Goal: Task Accomplishment & Management: Use online tool/utility

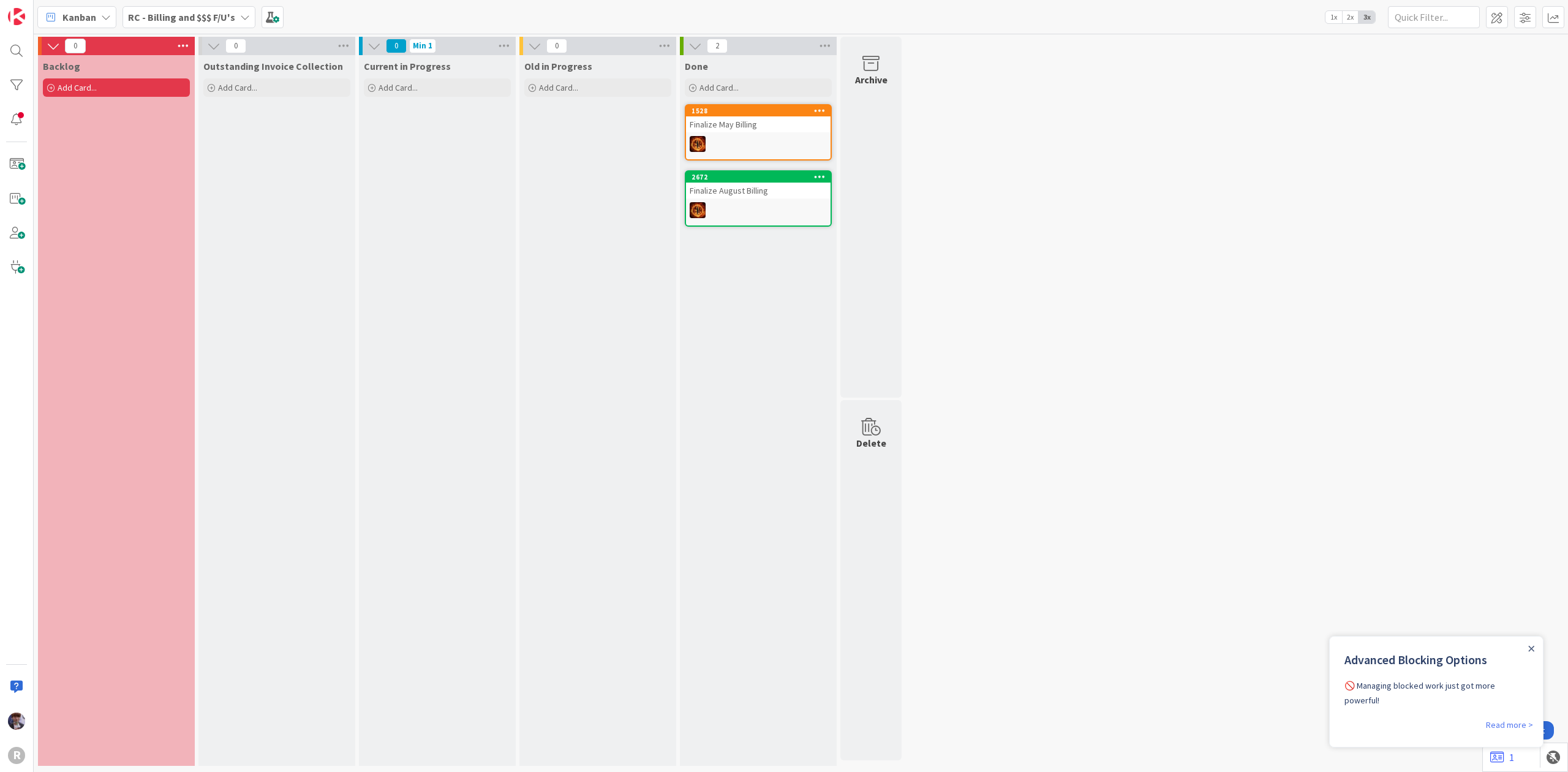
click at [152, 18] on b "RC - Billing and $$$ F/U's" at bounding box center [182, 17] width 107 height 12
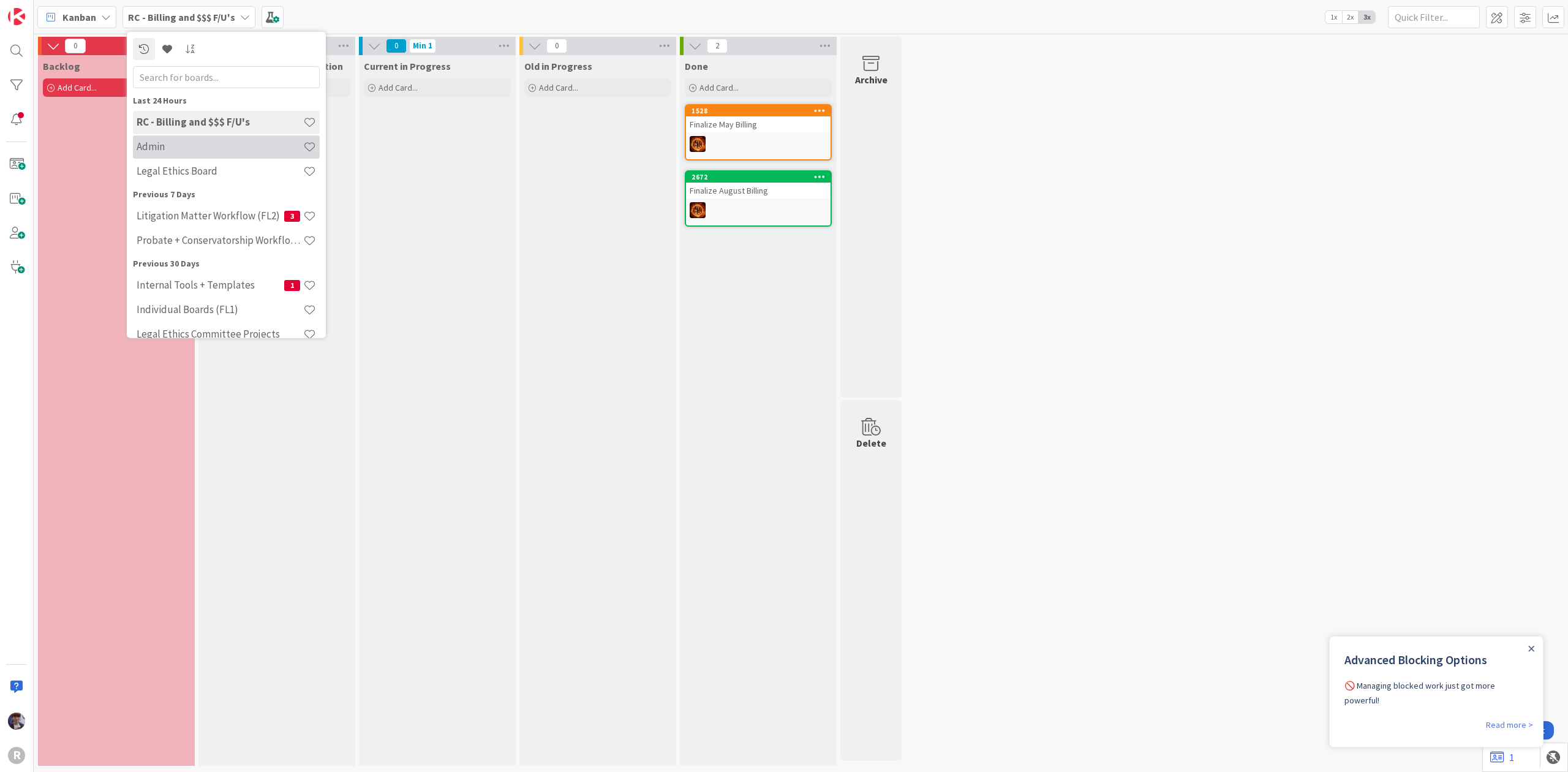
click at [169, 146] on h4 "Admin" at bounding box center [219, 146] width 167 height 12
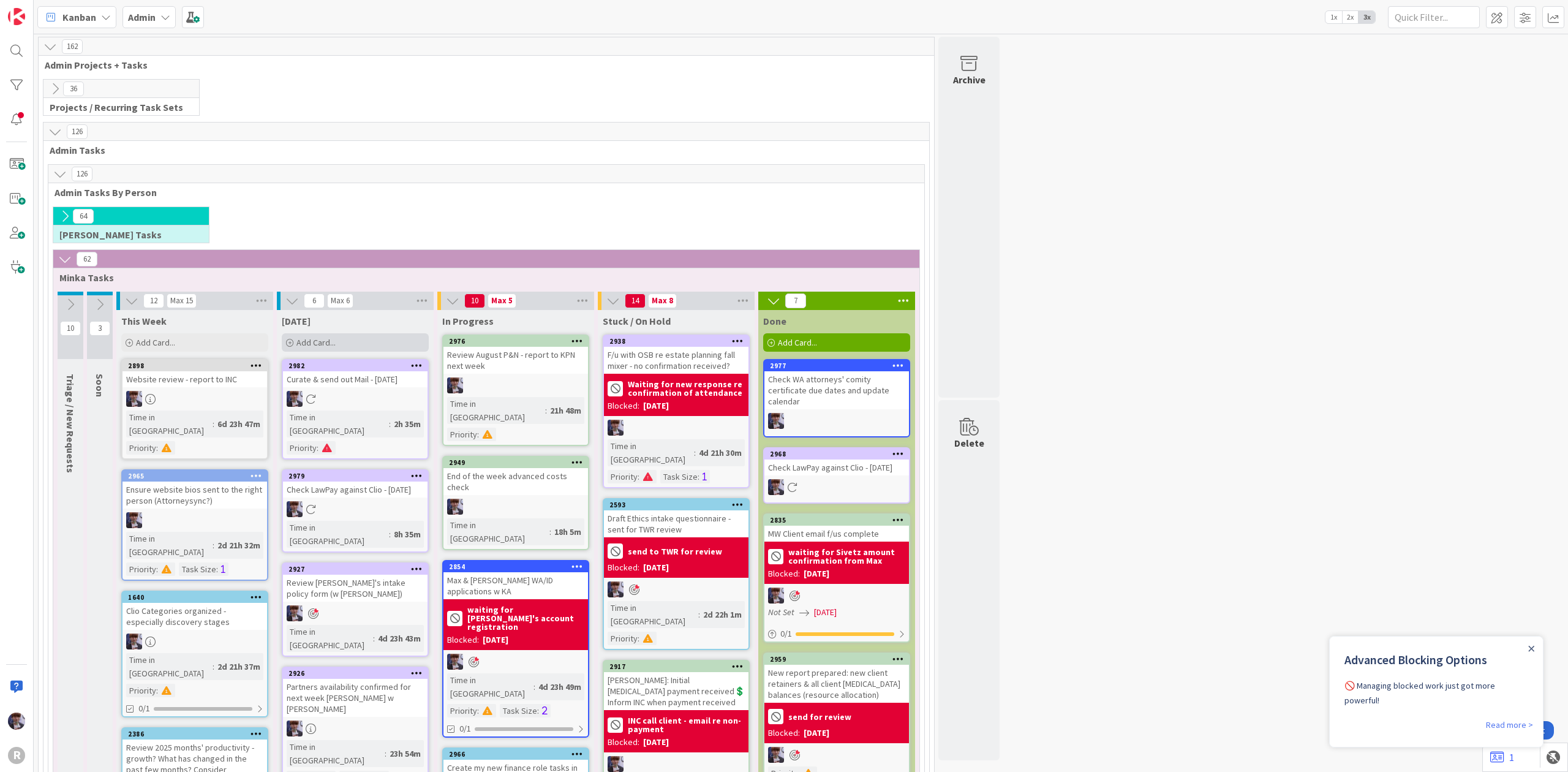
click at [338, 339] on div "Add Card..." at bounding box center [355, 342] width 147 height 18
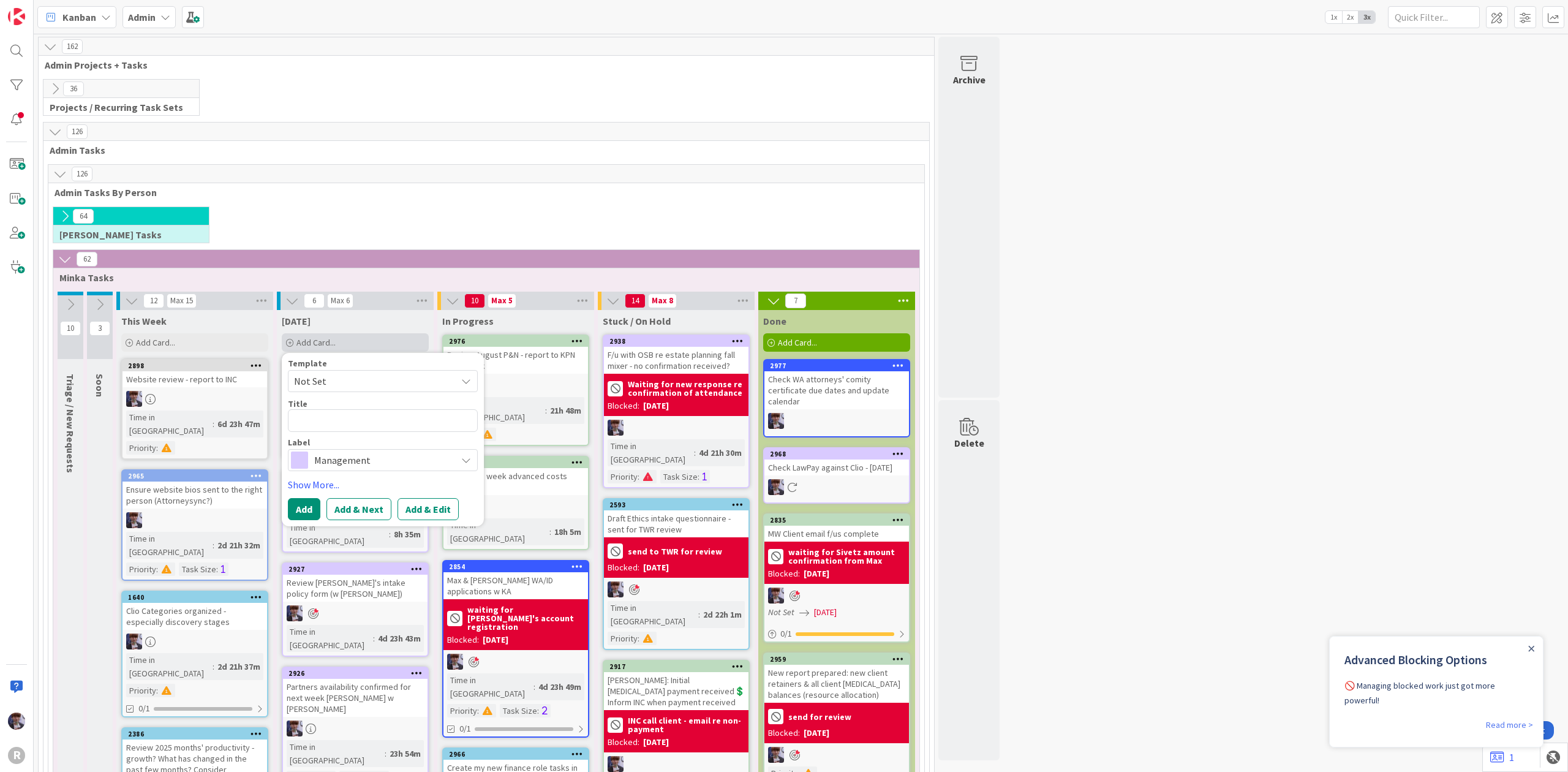
type textarea "x"
type textarea "H"
type textarea "x"
type textarea "Ha"
type textarea "x"
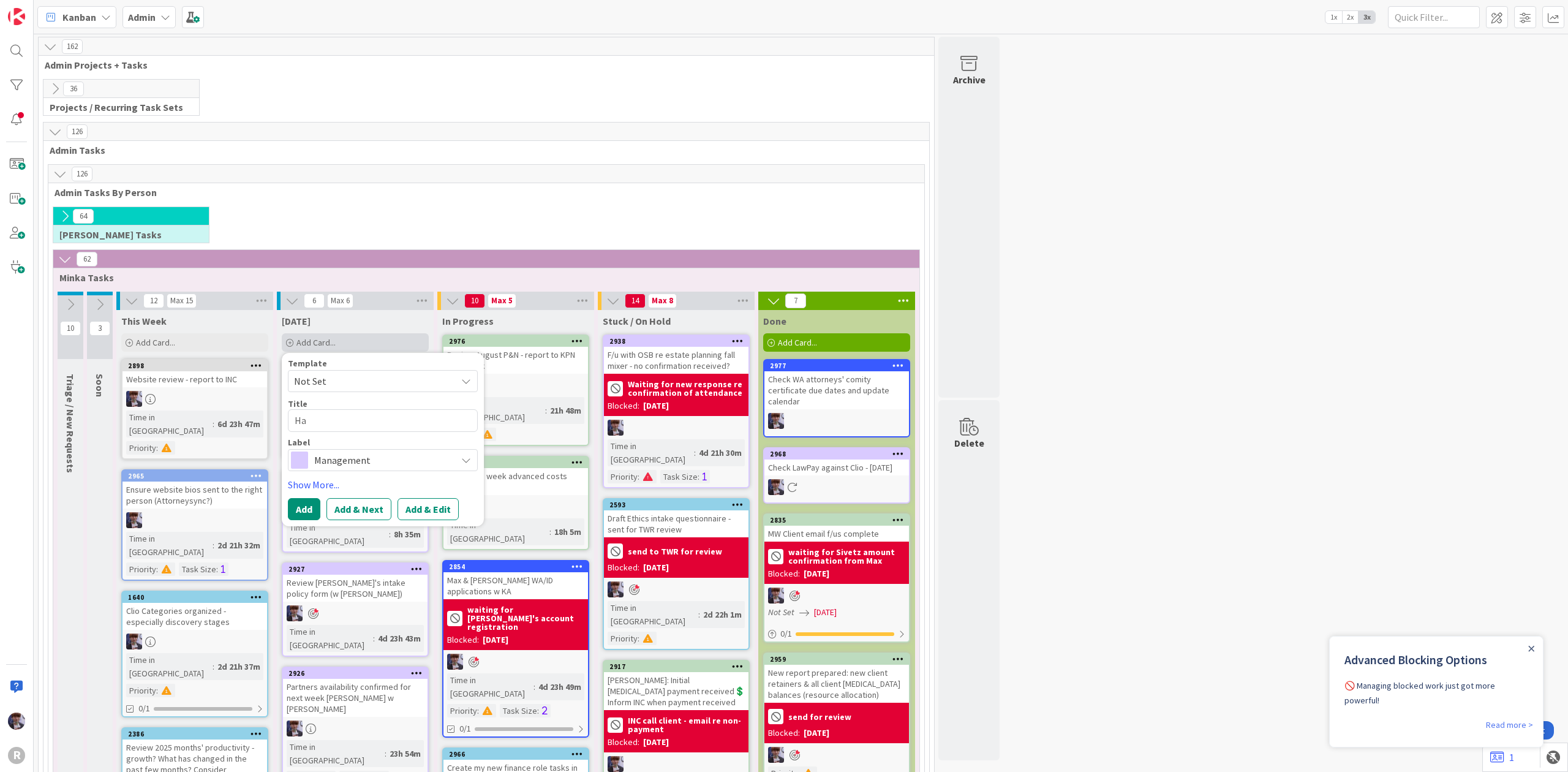
type textarea "Hal"
type textarea "x"
type textarea "Hals"
type textarea "x"
type textarea "Halse"
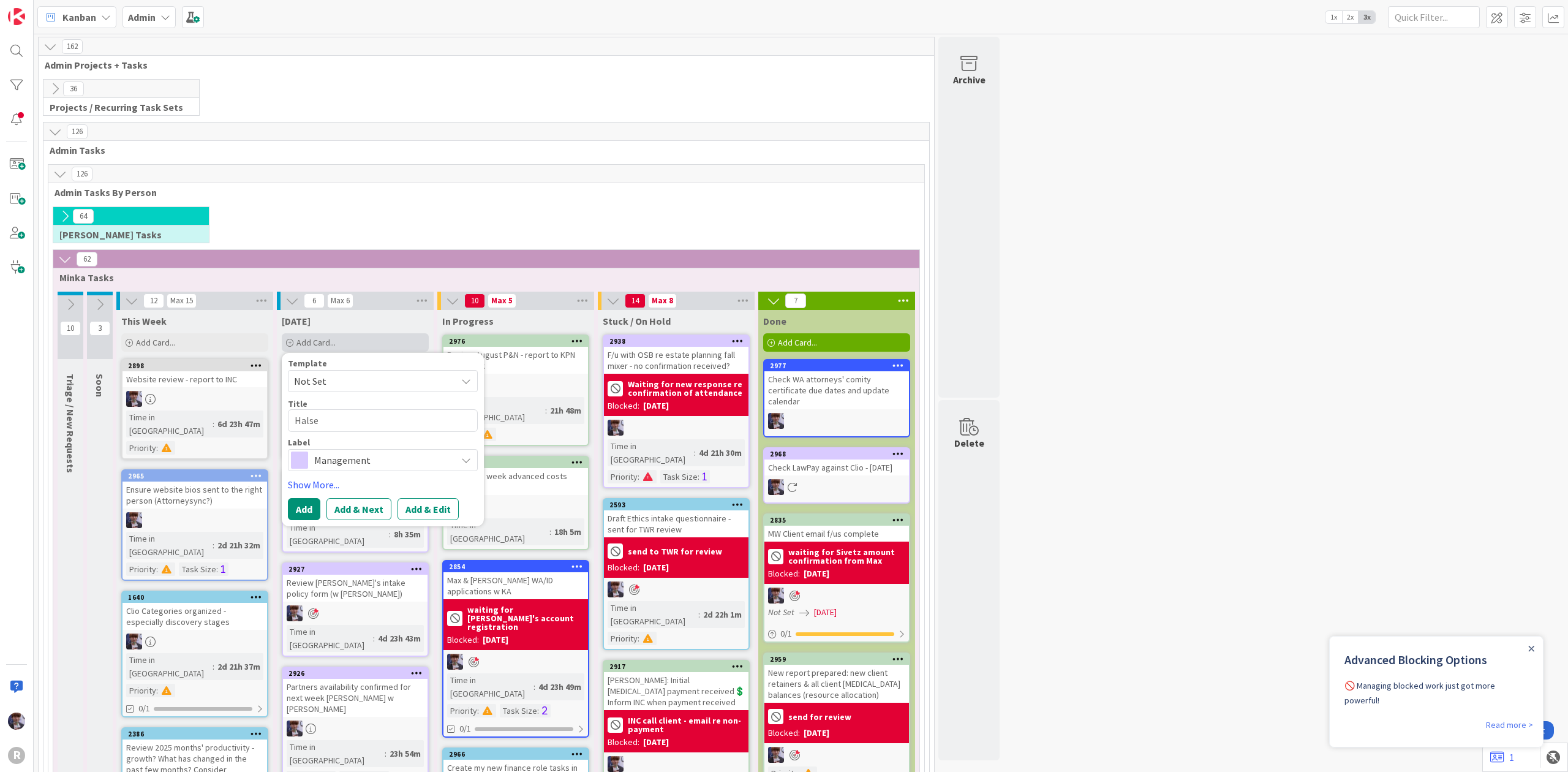
type textarea "x"
type textarea "[PERSON_NAME]"
type textarea "x"
type textarea "[PERSON_NAME]'"
type textarea "x"
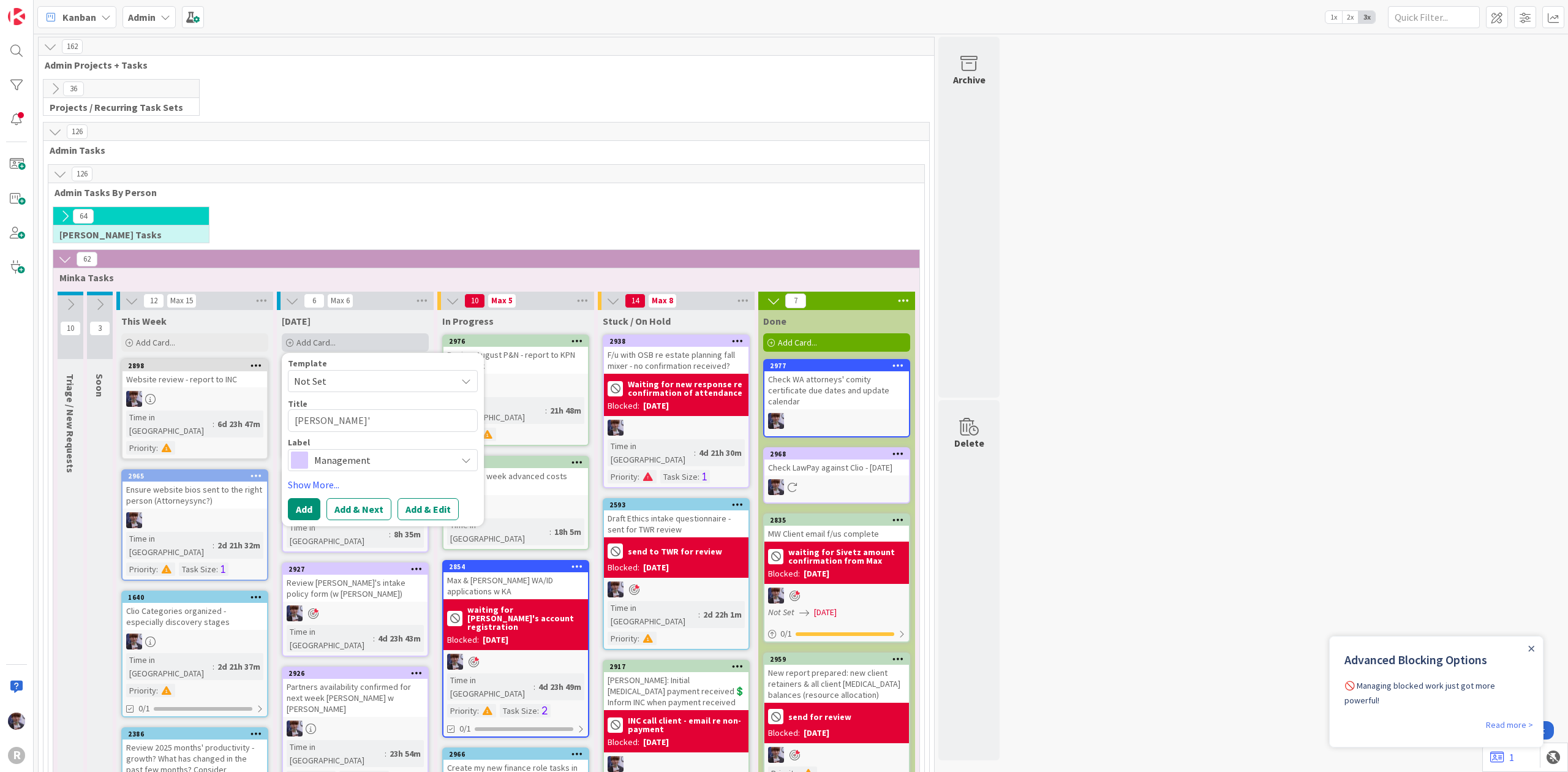
type textarea "[PERSON_NAME]"
type textarea "x"
type textarea "[PERSON_NAME]"
type textarea "x"
type textarea "[PERSON_NAME] r"
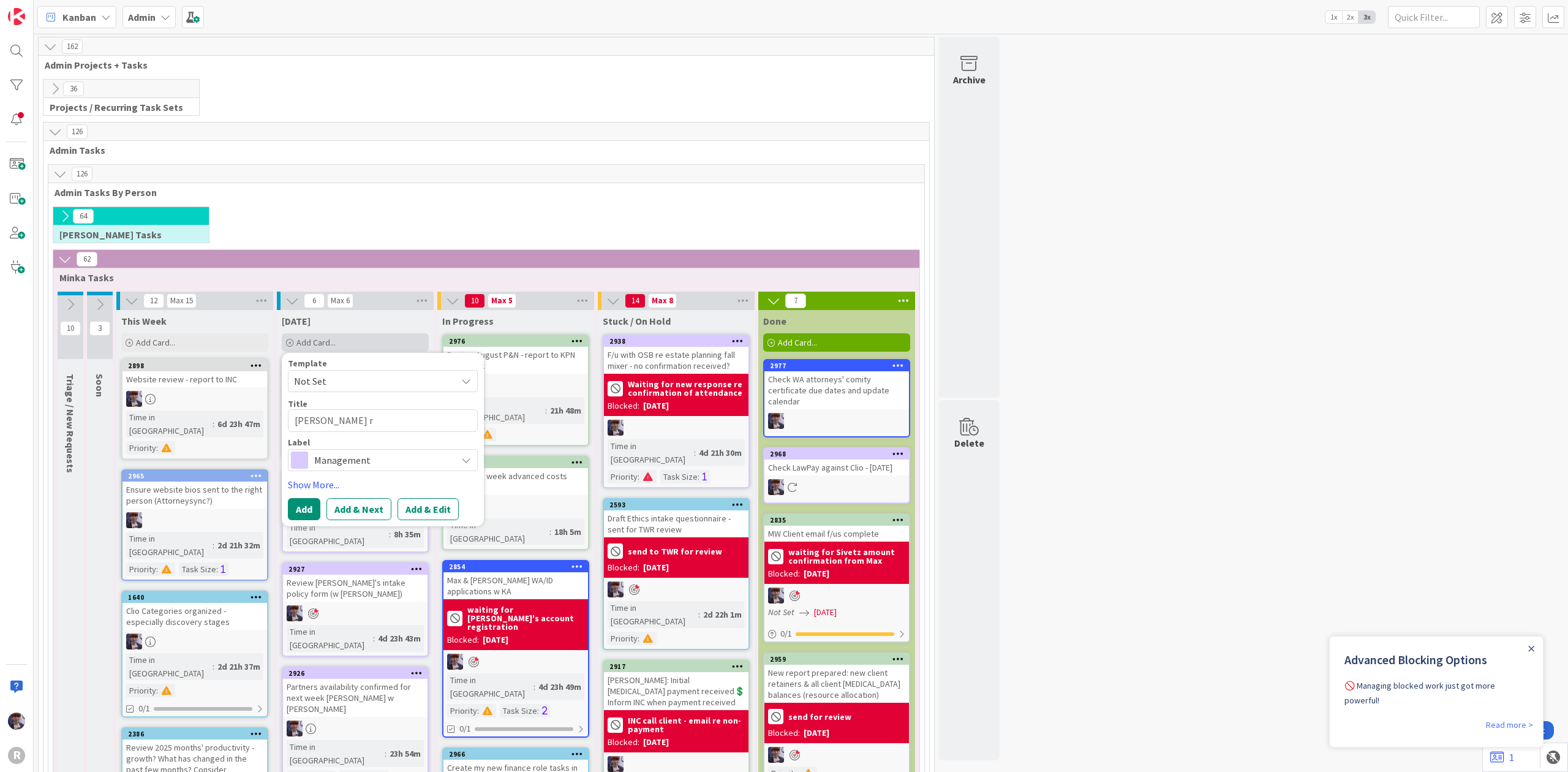
type textarea "x"
type textarea "[PERSON_NAME] re"
type textarea "x"
type textarea "[PERSON_NAME] rec"
type textarea "x"
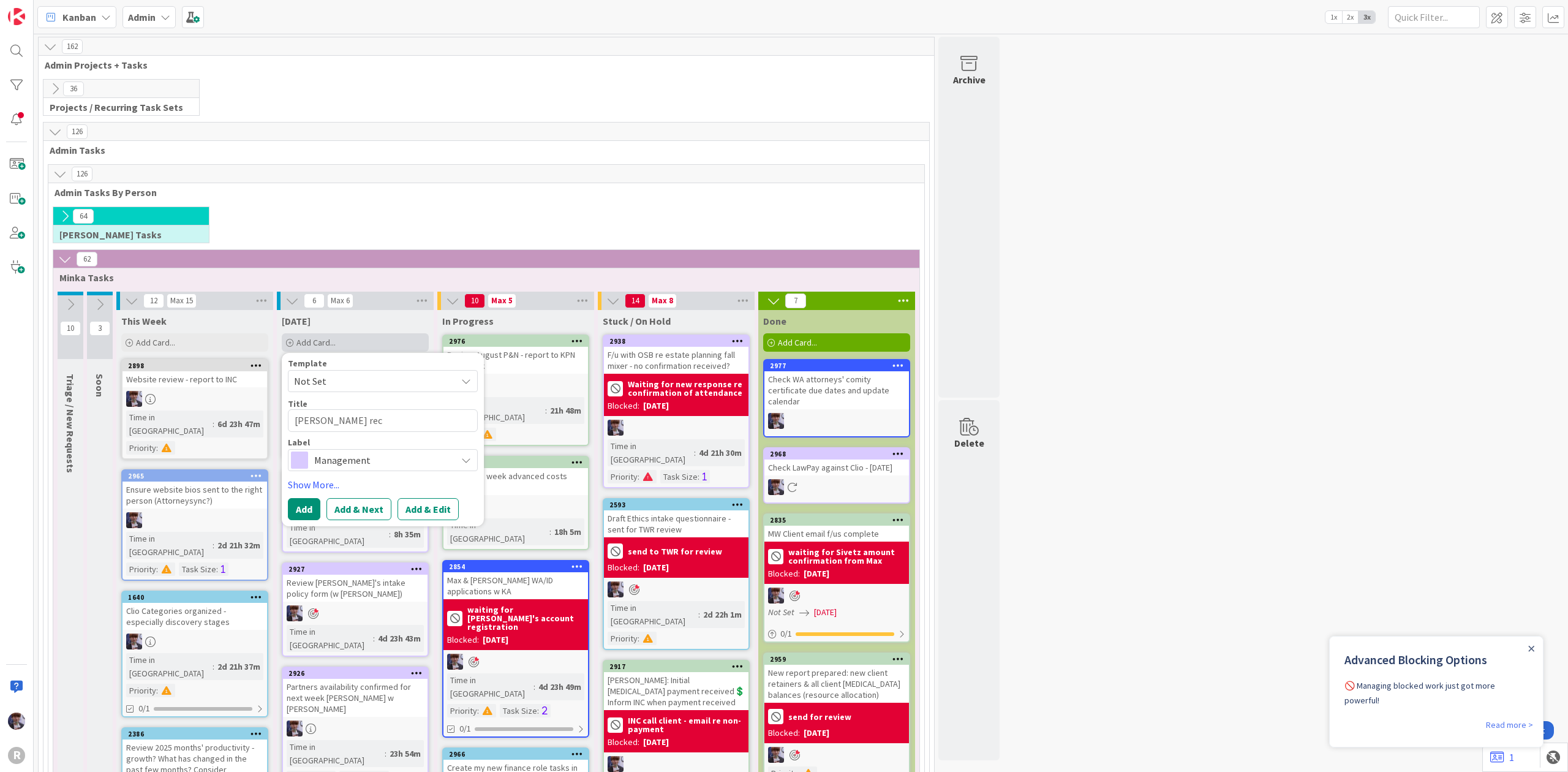
type textarea "[PERSON_NAME]"
type textarea "x"
type textarea "[PERSON_NAME] reconc"
type textarea "x"
type textarea "[PERSON_NAME] reconci"
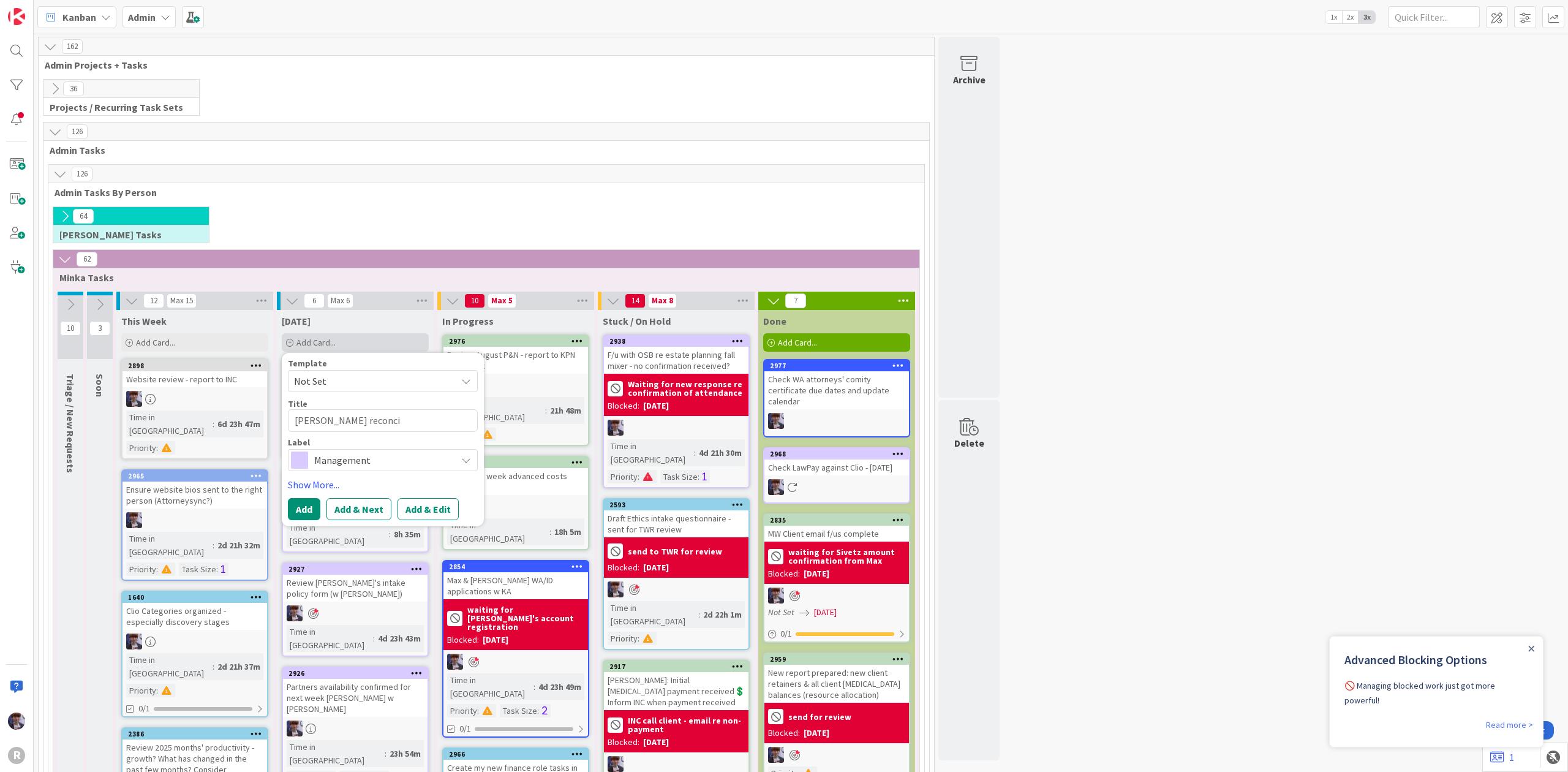
type textarea "x"
type textarea "[PERSON_NAME] reconcil"
type textarea "x"
type textarea "[PERSON_NAME] reconcili"
type textarea "x"
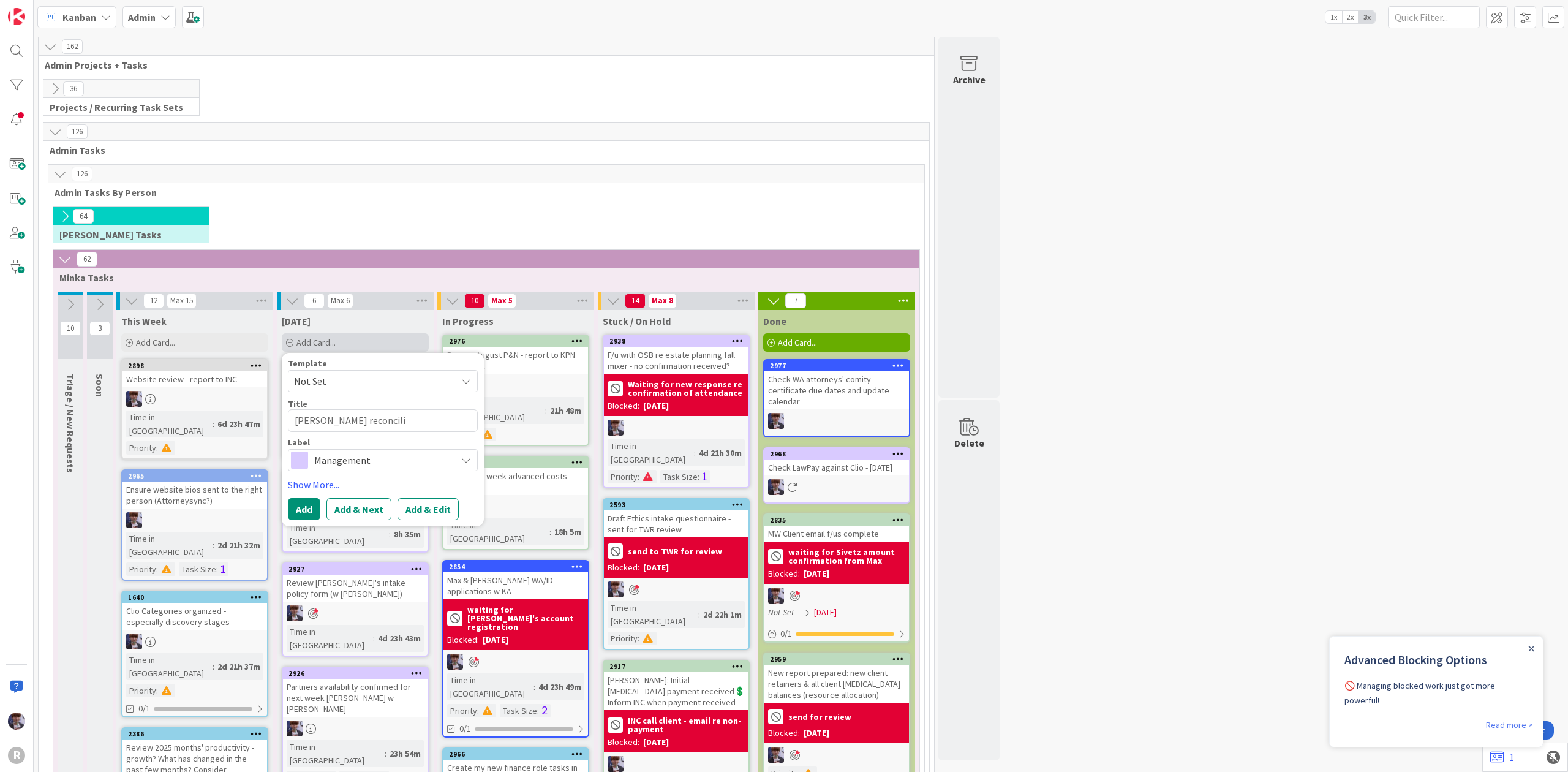
type textarea "[PERSON_NAME] reconcilia"
type textarea "x"
type textarea "[PERSON_NAME] reconciliat"
type textarea "x"
type textarea "[PERSON_NAME] reconciliati"
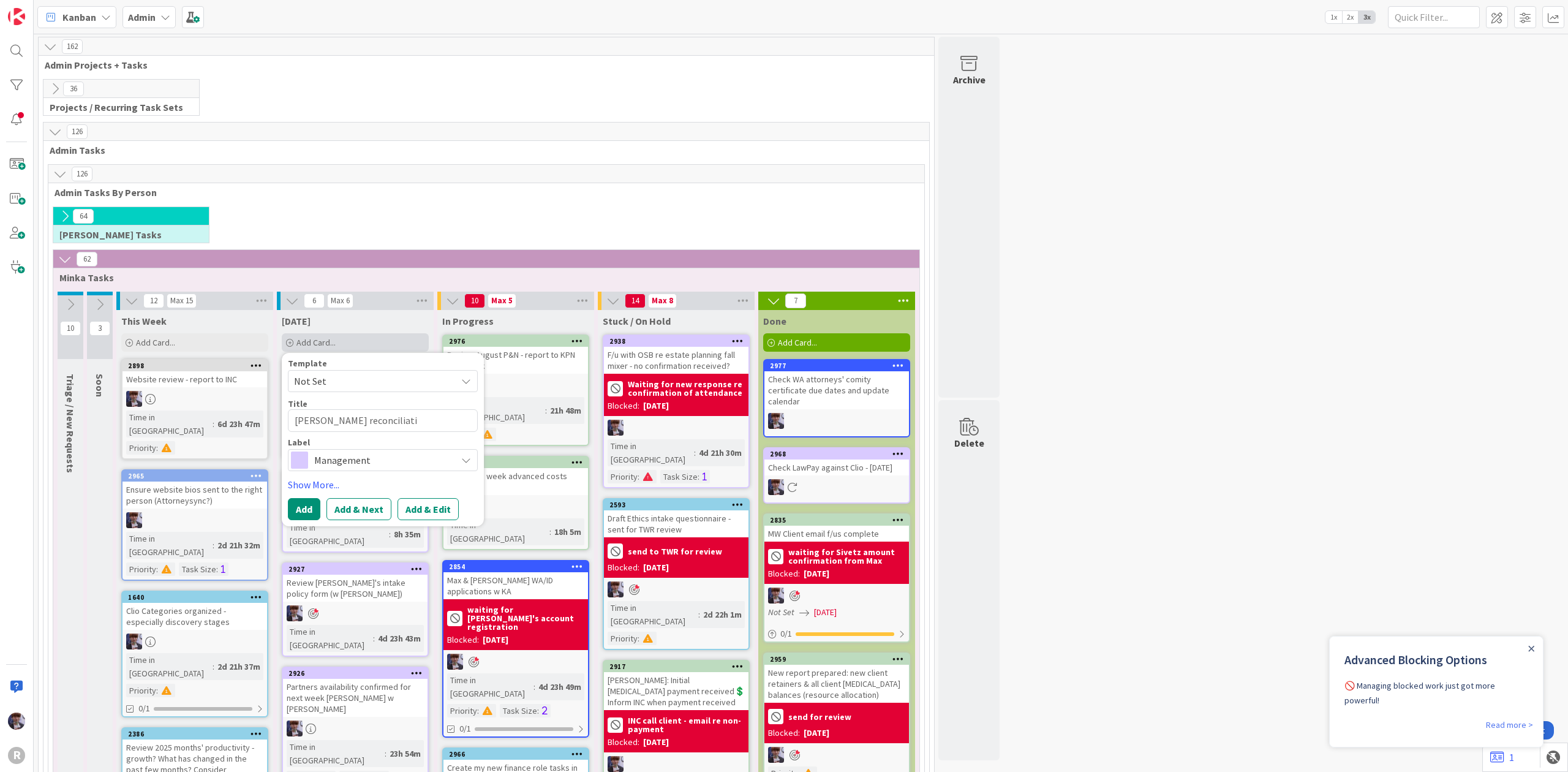
type textarea "x"
type textarea "[PERSON_NAME] reconciliatio"
type textarea "x"
type textarea "[PERSON_NAME] reconciliation"
type textarea "x"
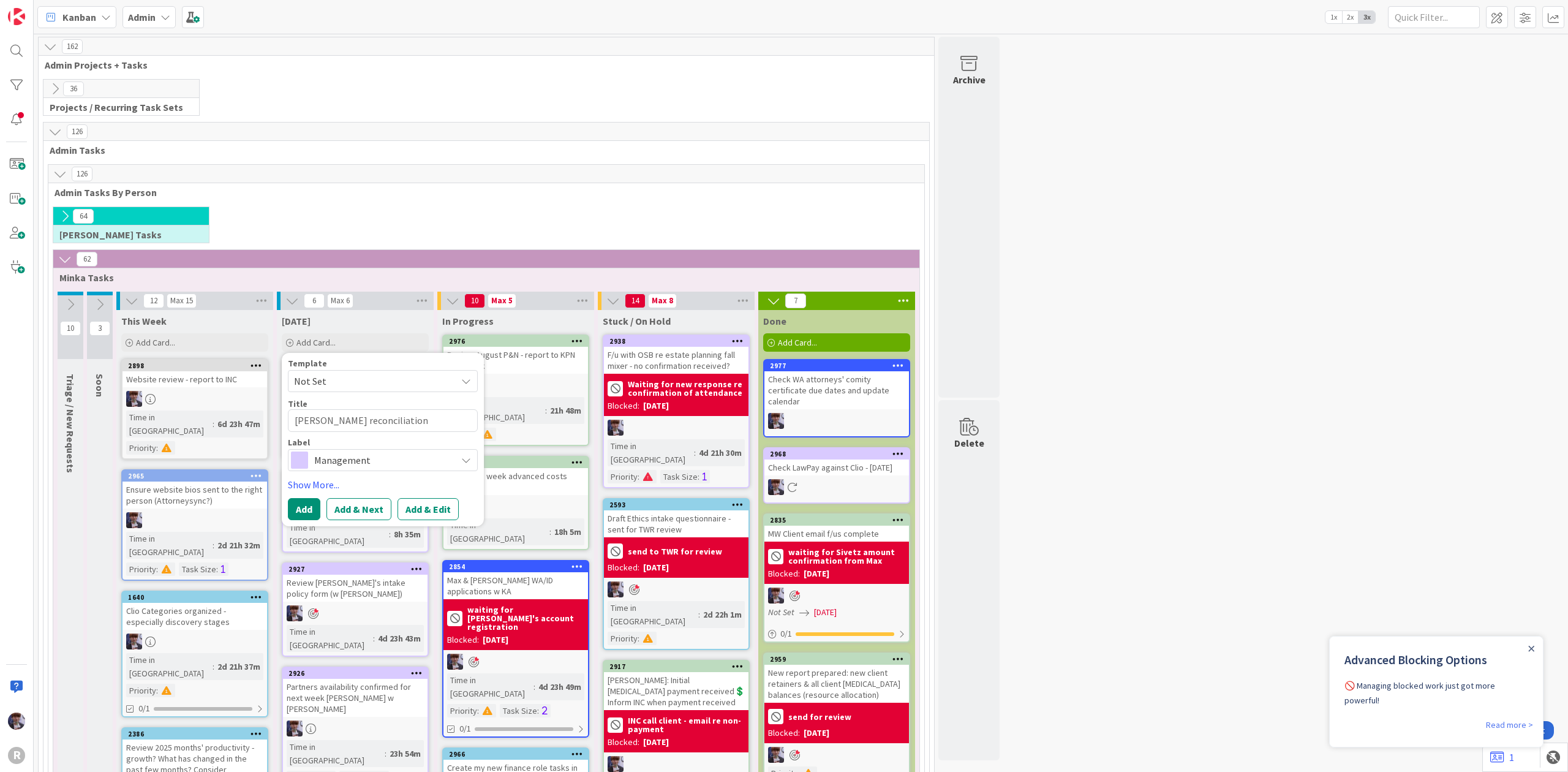
type textarea "[PERSON_NAME] reconciliation"
click at [311, 461] on div "Management" at bounding box center [383, 460] width 190 height 22
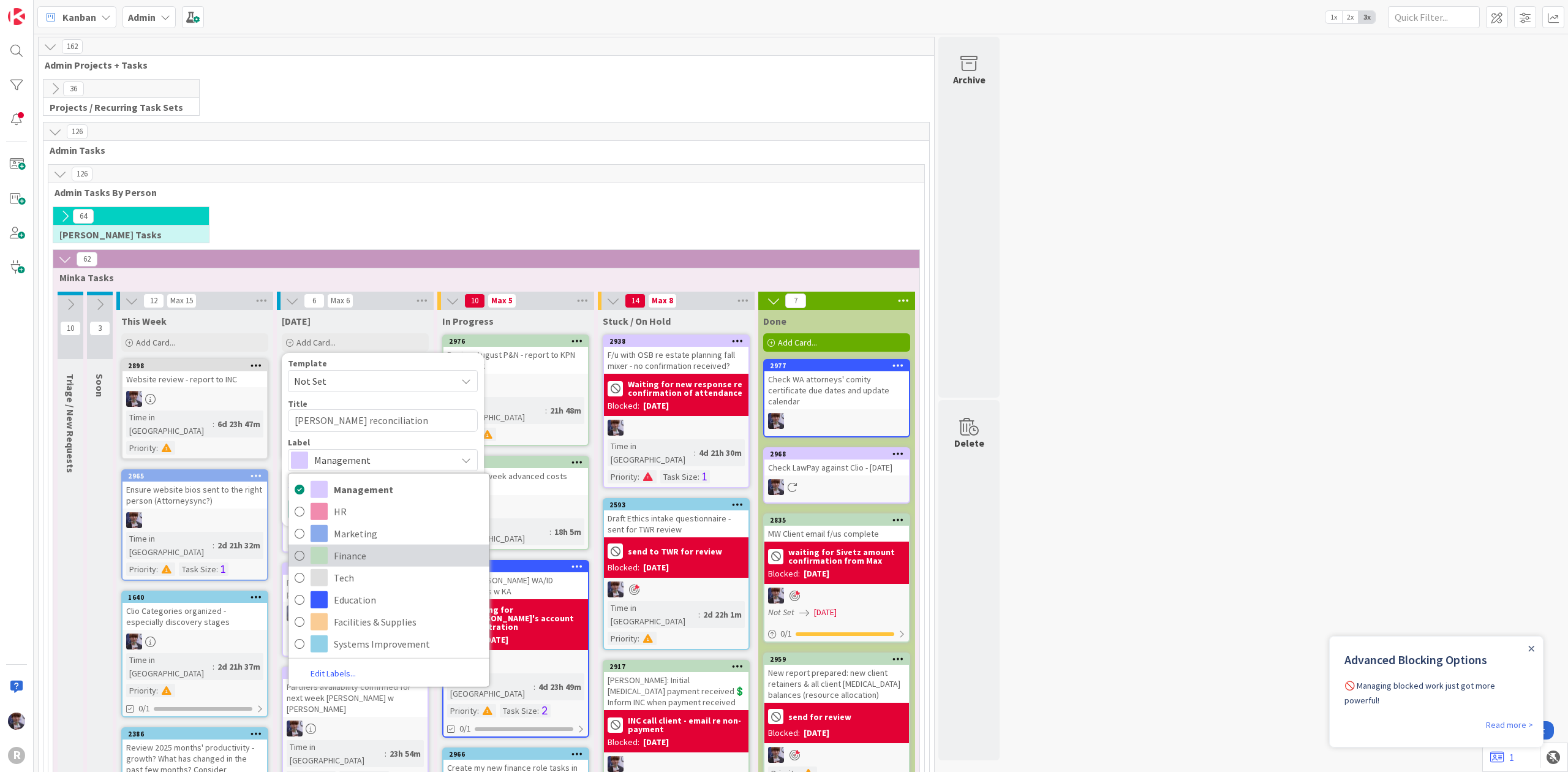
click at [331, 566] on link "Finance" at bounding box center [389, 555] width 201 height 22
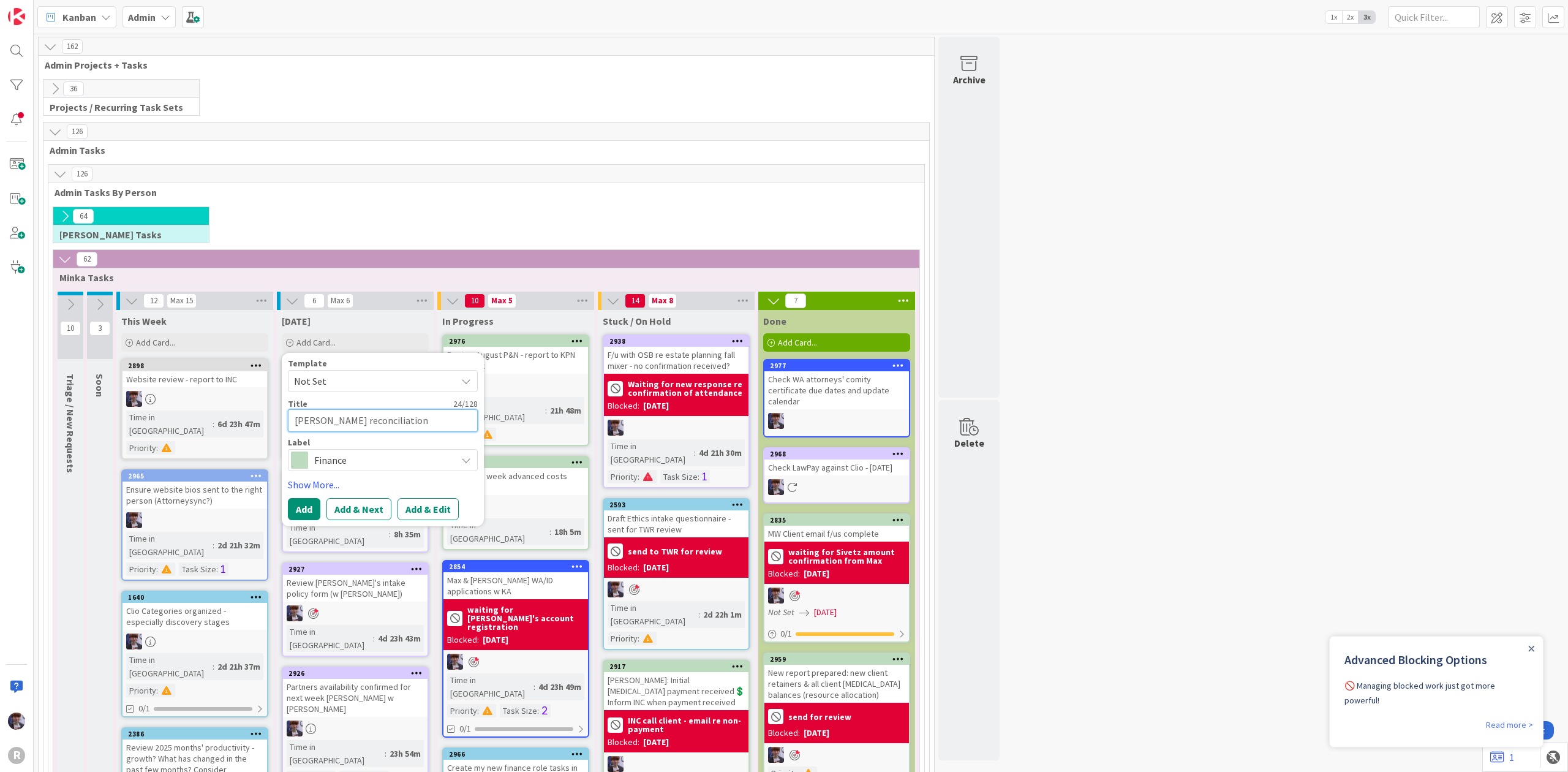
click at [329, 424] on textarea "[PERSON_NAME] reconciliation" at bounding box center [383, 421] width 190 height 23
type textarea "x"
type textarea "[PERSON_NAME] reconciliation"
type textarea "x"
type textarea "[PERSON_NAME] reconciliation"
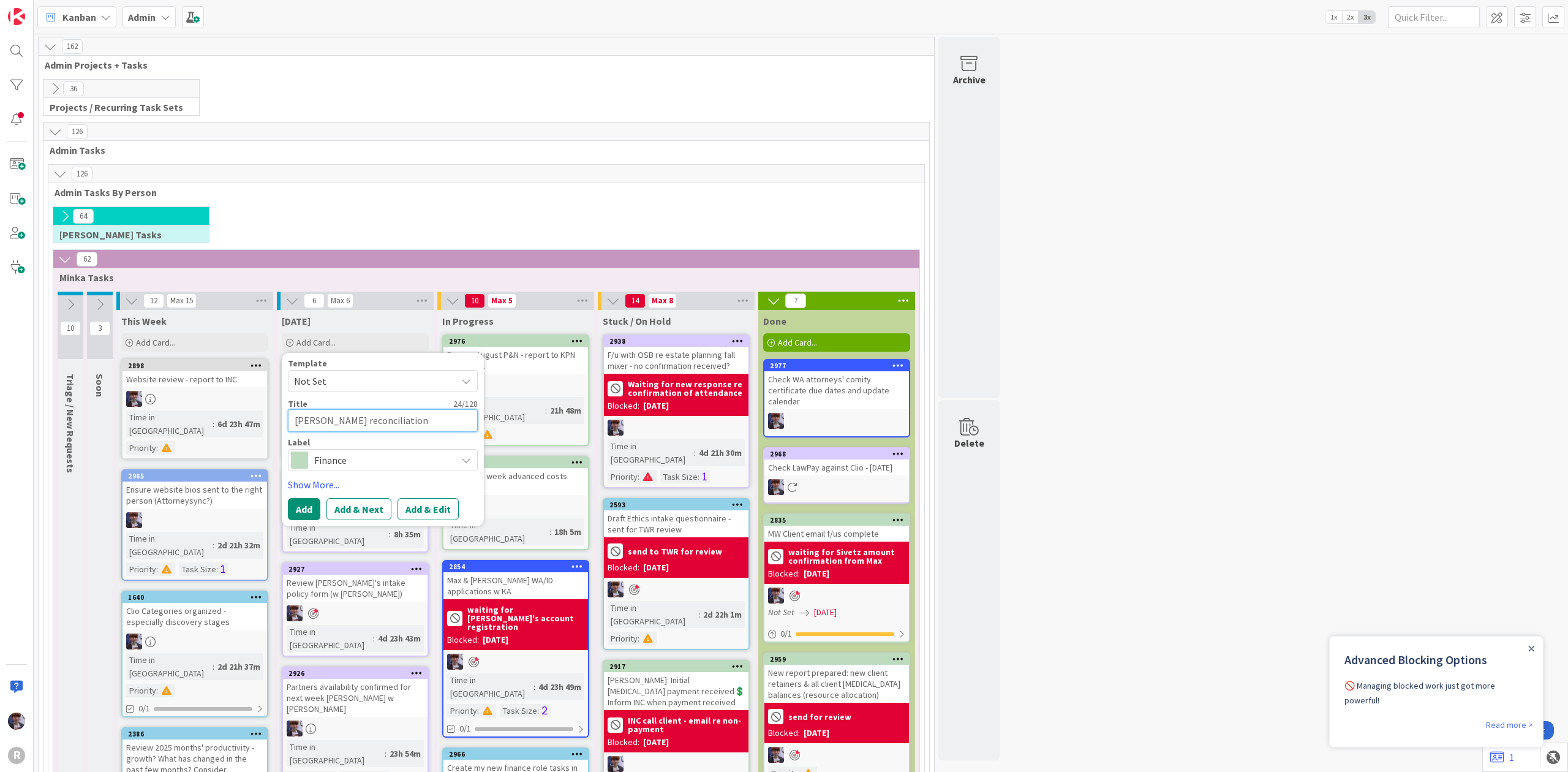
type textarea "x"
type textarea "[PERSON_NAME] reconciliation"
type textarea "x"
type textarea "[PERSON_NAME] t reconciliation"
type textarea "x"
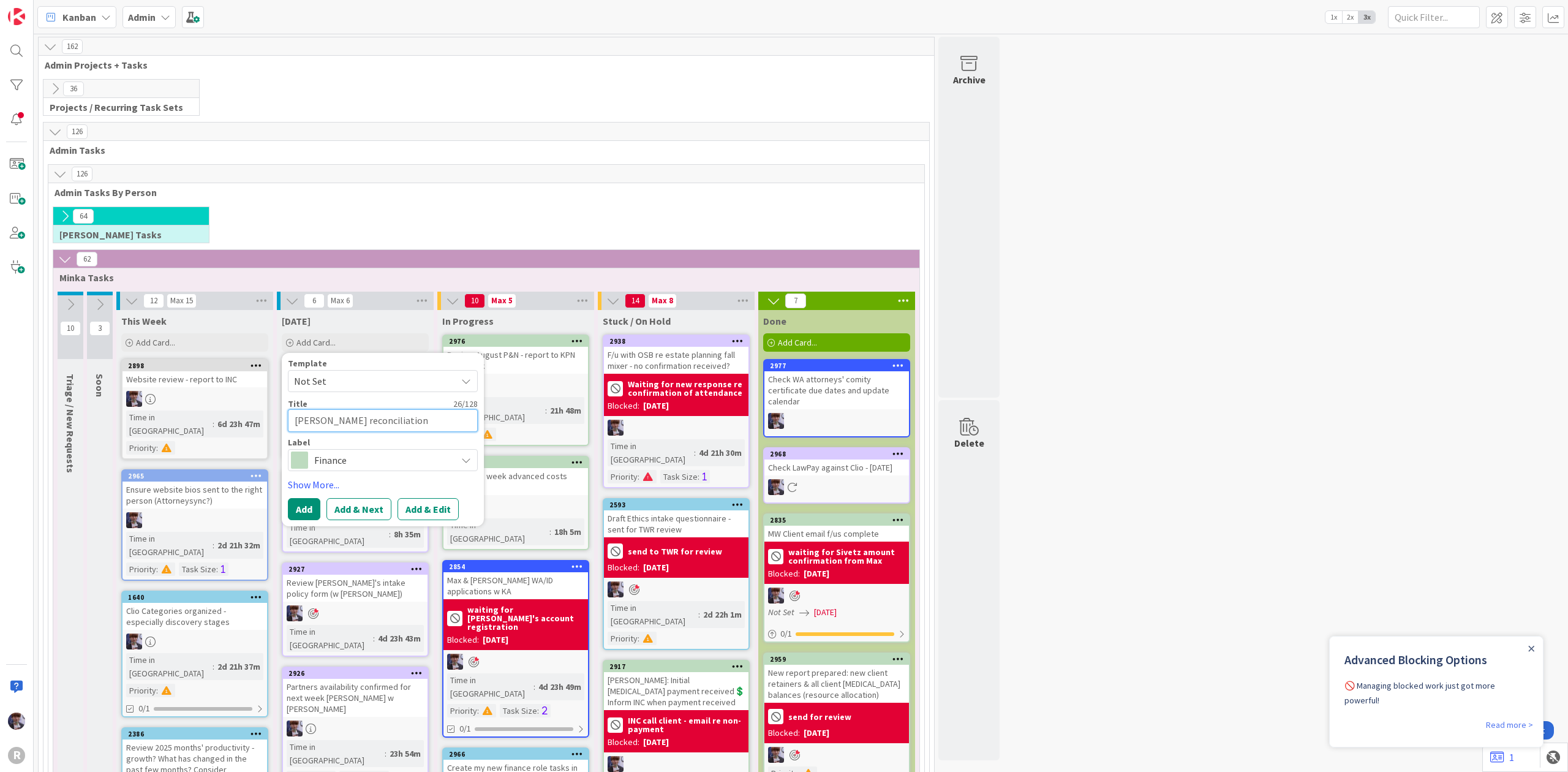
type textarea "[PERSON_NAME] tra reconciliation"
type textarea "x"
type textarea "[PERSON_NAME] reconciliation"
type textarea "x"
type textarea "[PERSON_NAME] trans reconciliation"
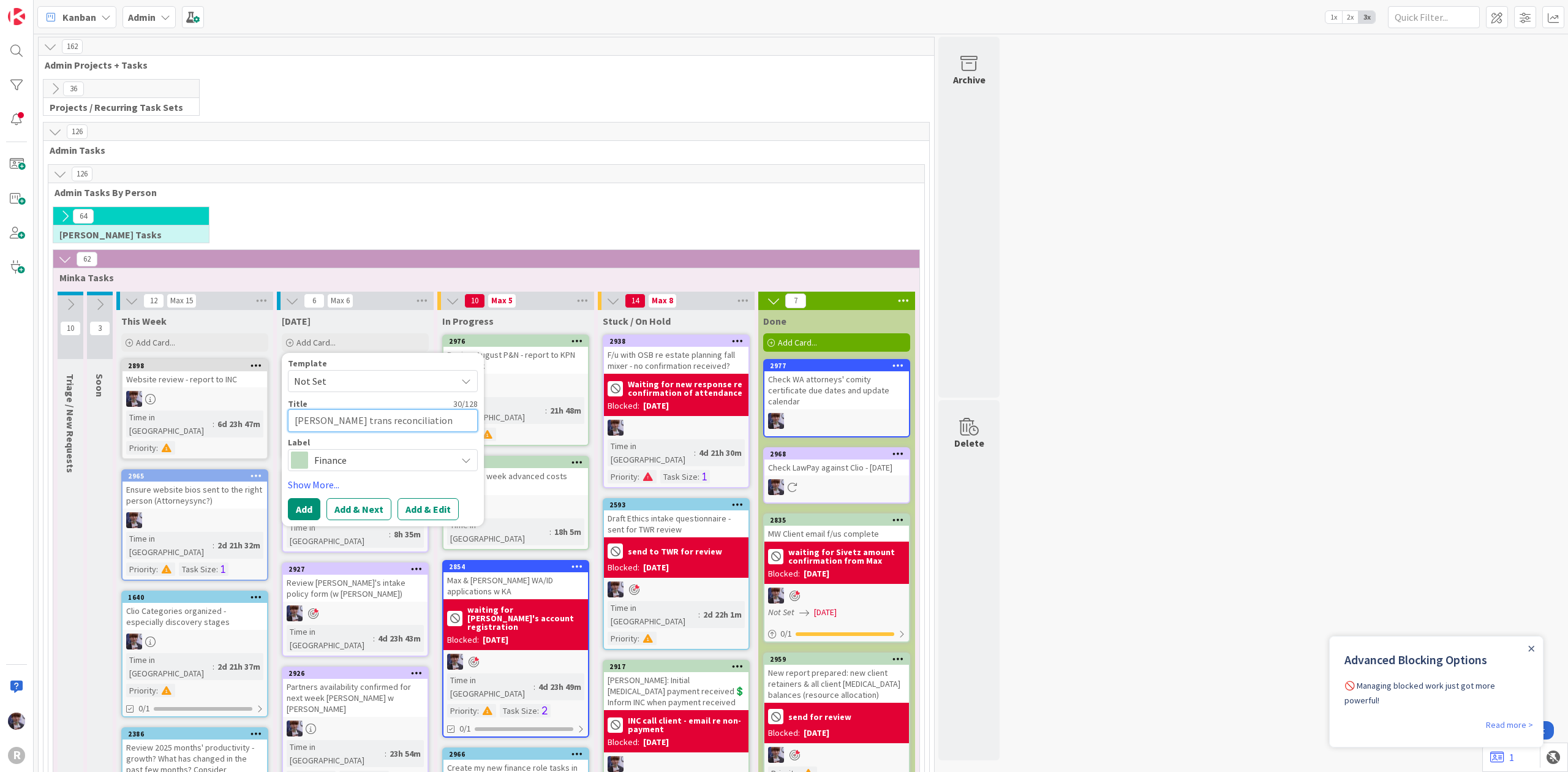
type textarea "x"
type textarea "[PERSON_NAME] transa reconciliation"
type textarea "x"
type textarea "[PERSON_NAME] transac reconciliation"
type textarea "x"
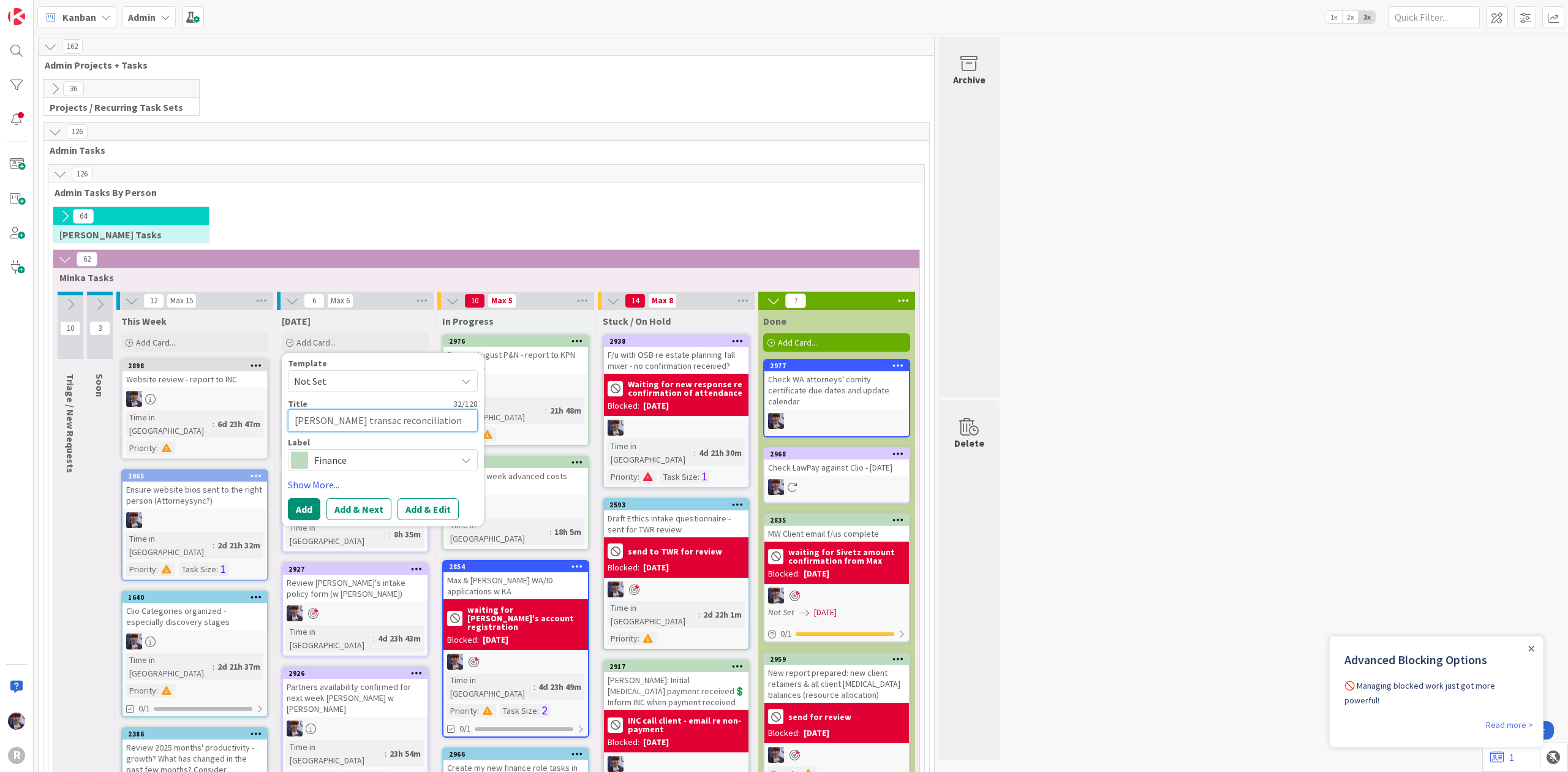
type textarea "[PERSON_NAME] transact reconciliation"
type textarea "x"
type textarea "[PERSON_NAME] transacti reconciliation"
type textarea "x"
type textarea "[PERSON_NAME] transactio reconciliation"
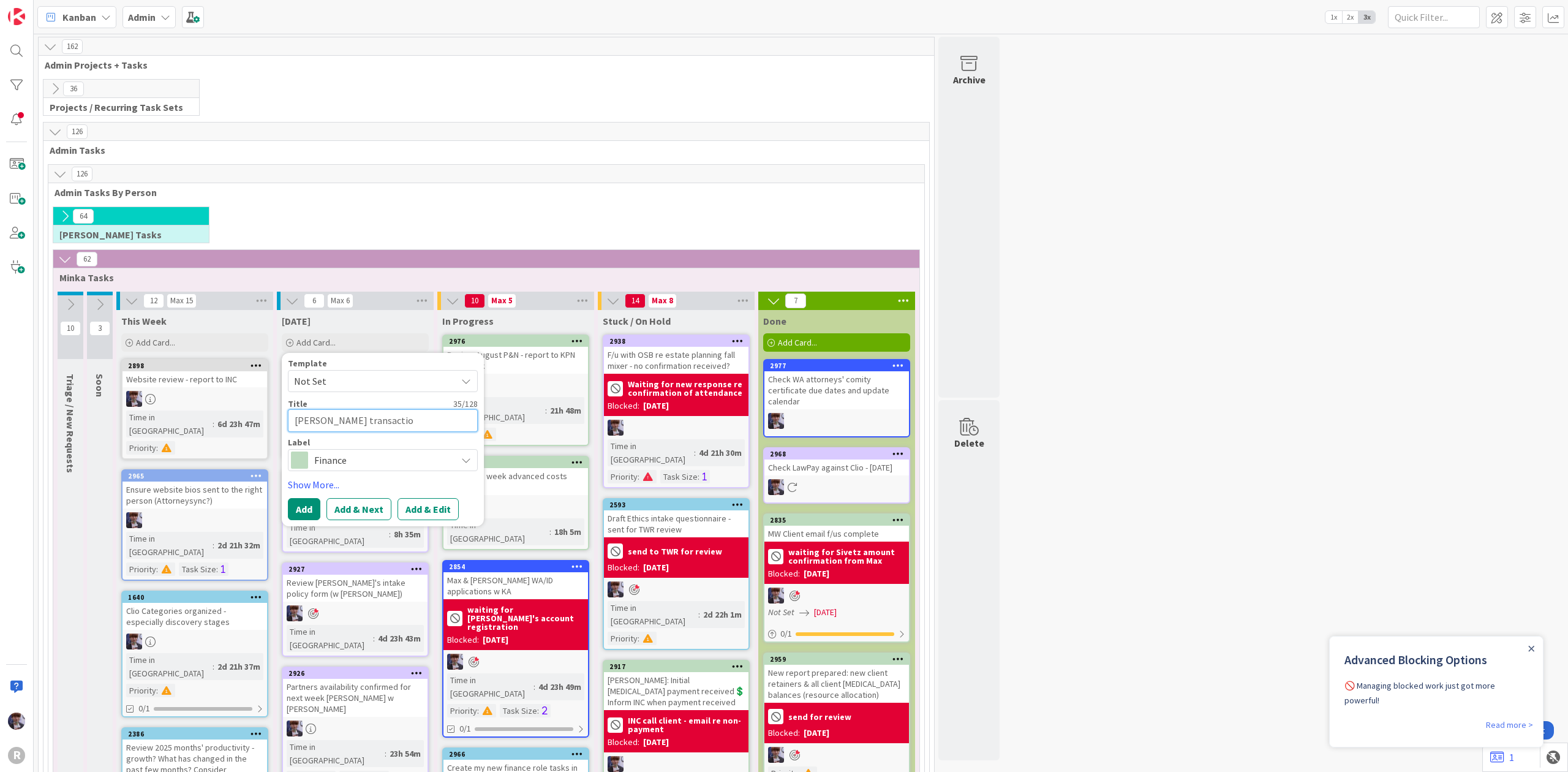
type textarea "x"
type textarea "[PERSON_NAME] transaction reconciliation"
type textarea "x"
type textarea "[PERSON_NAME] transactions reconciliation"
click at [313, 488] on link "Show More..." at bounding box center [383, 485] width 190 height 15
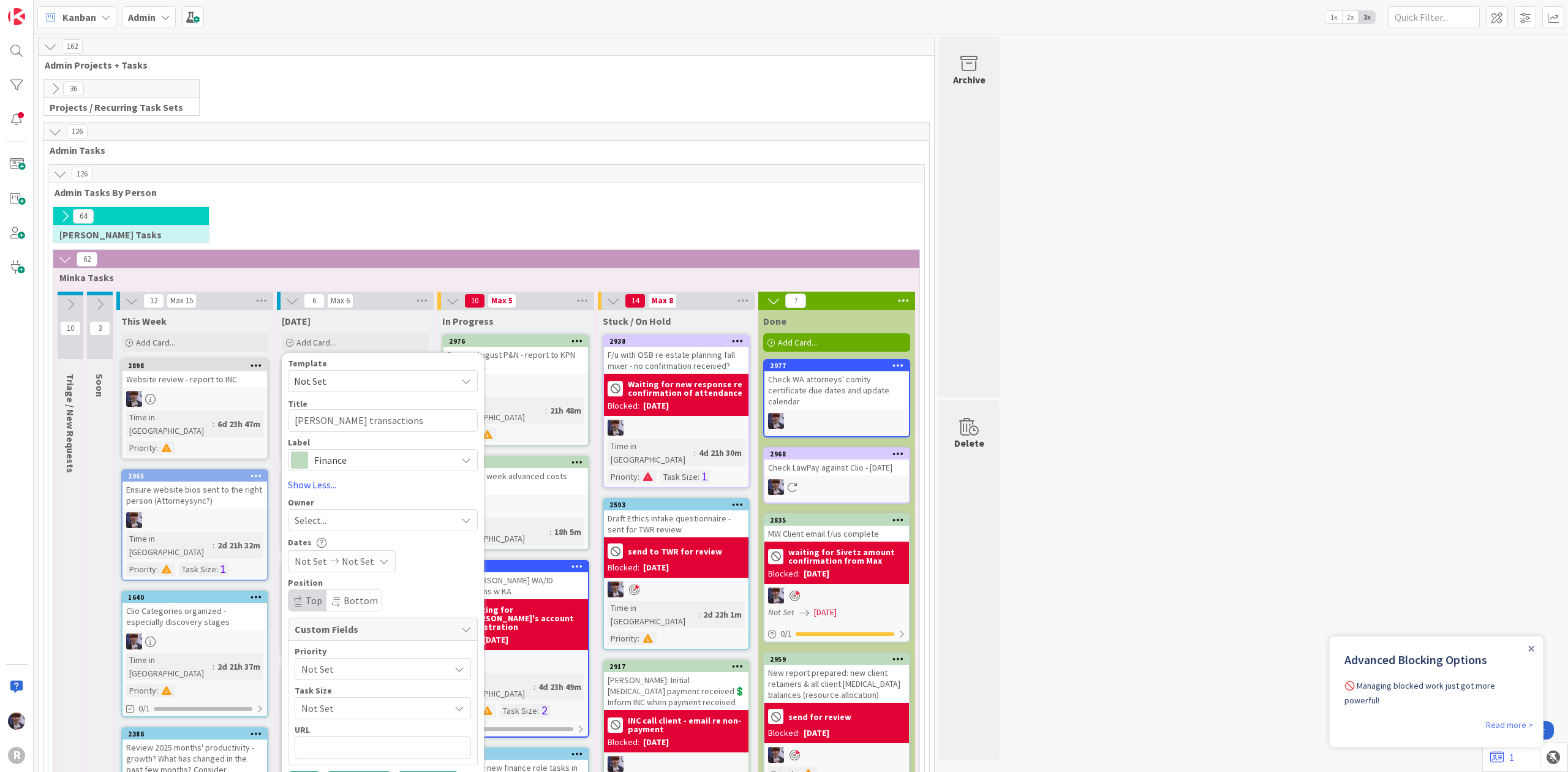
click at [362, 641] on div "Custom Fields" at bounding box center [383, 630] width 188 height 23
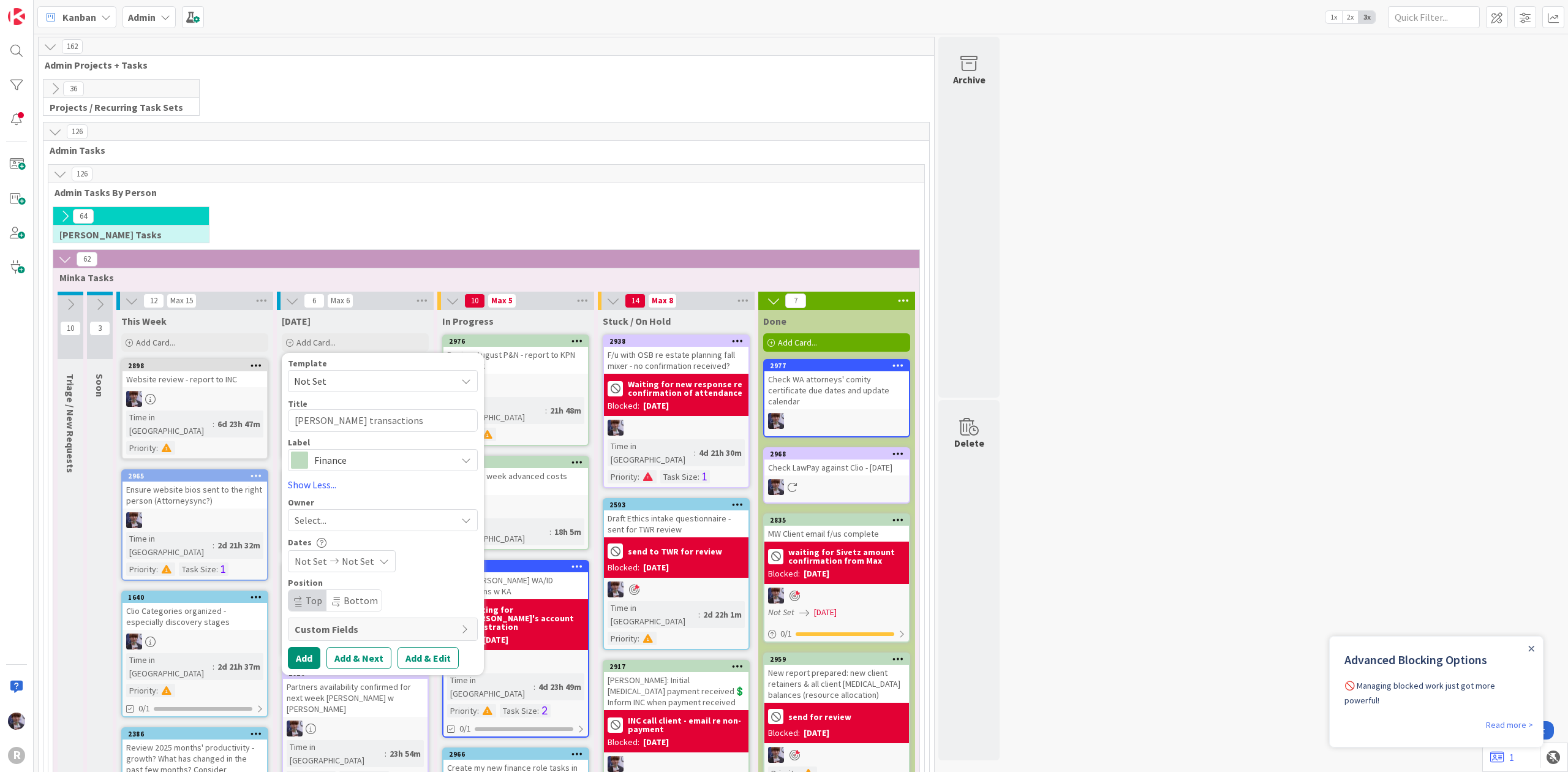
click at [354, 626] on span "Custom Fields" at bounding box center [374, 630] width 160 height 15
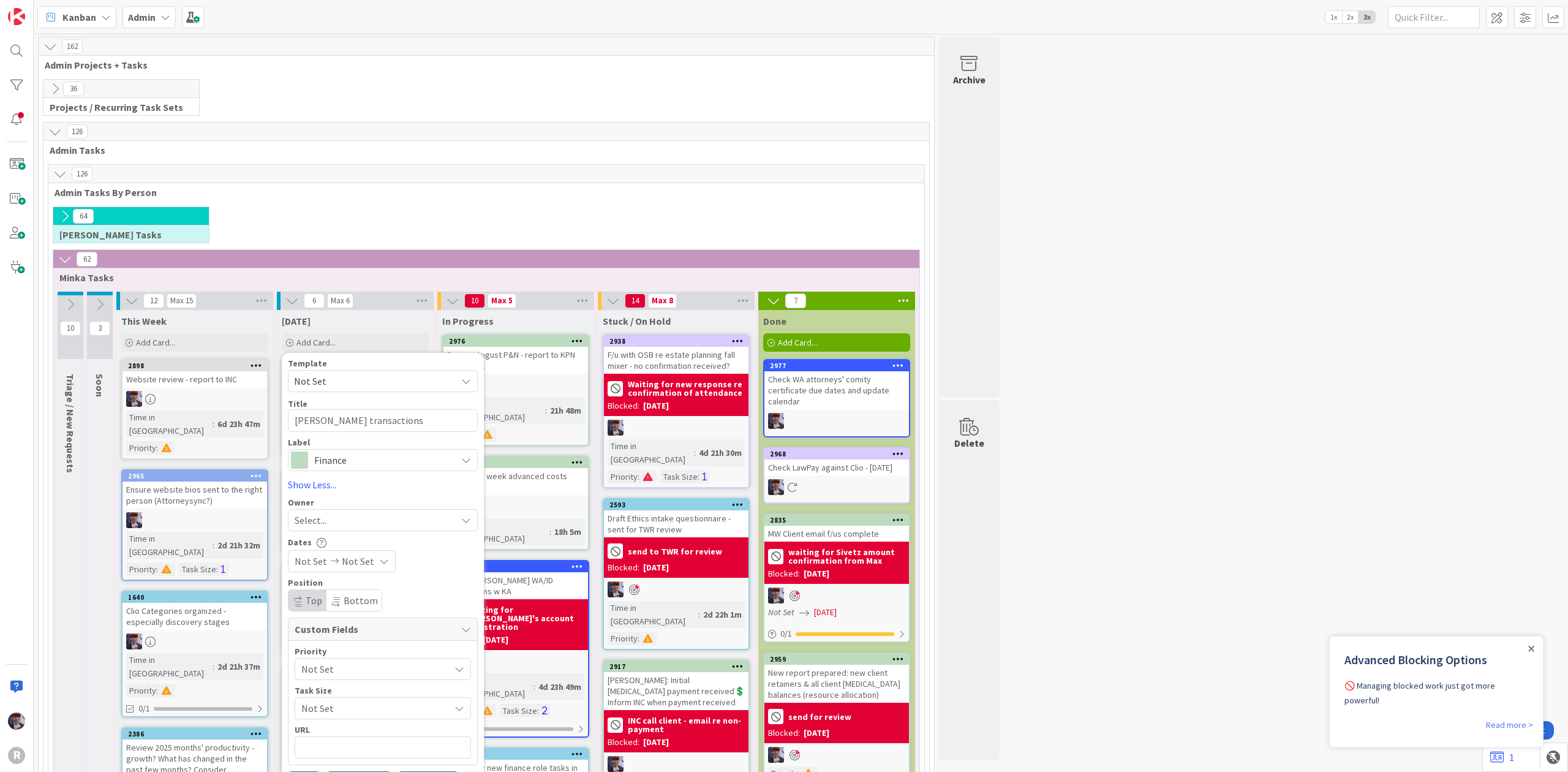
click at [346, 678] on span "Not Set" at bounding box center [372, 669] width 142 height 17
click at [352, 579] on span "Urgent (Needs immediate attn)" at bounding box center [413, 574] width 154 height 18
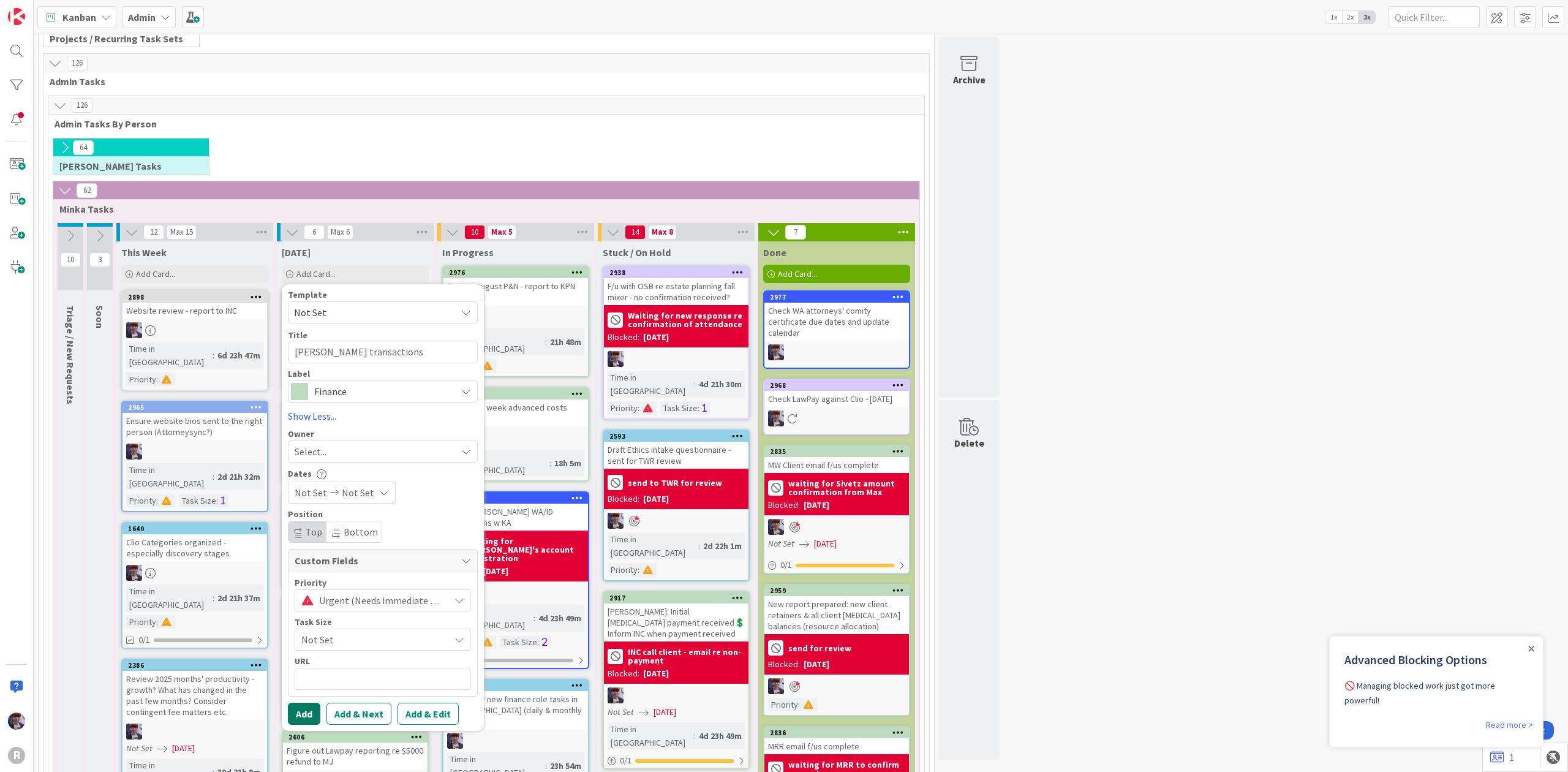
scroll to position [163, 0]
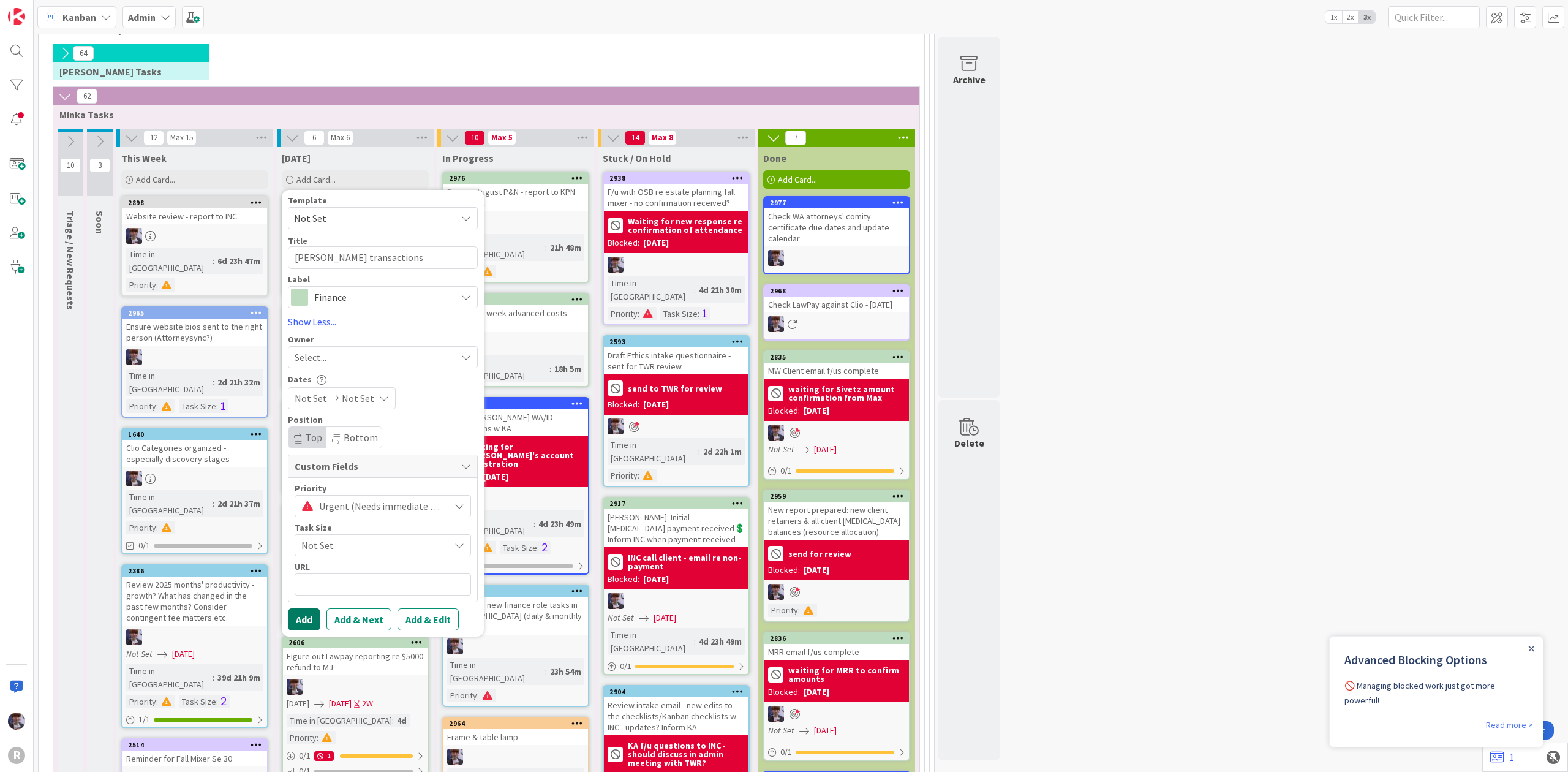
click at [301, 623] on button "Add" at bounding box center [304, 619] width 32 height 22
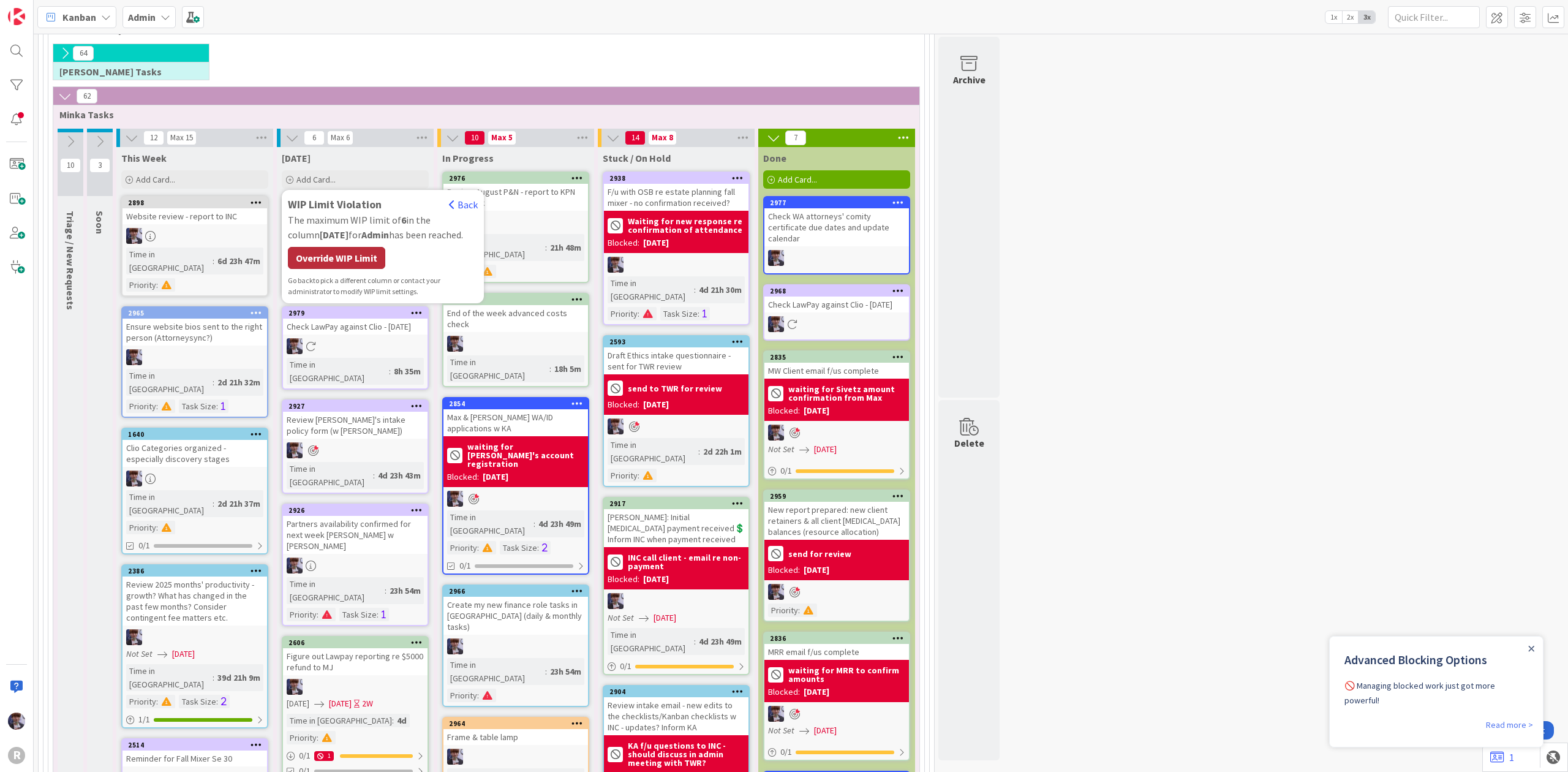
click at [338, 261] on div "Override WIP Limit" at bounding box center [336, 258] width 97 height 22
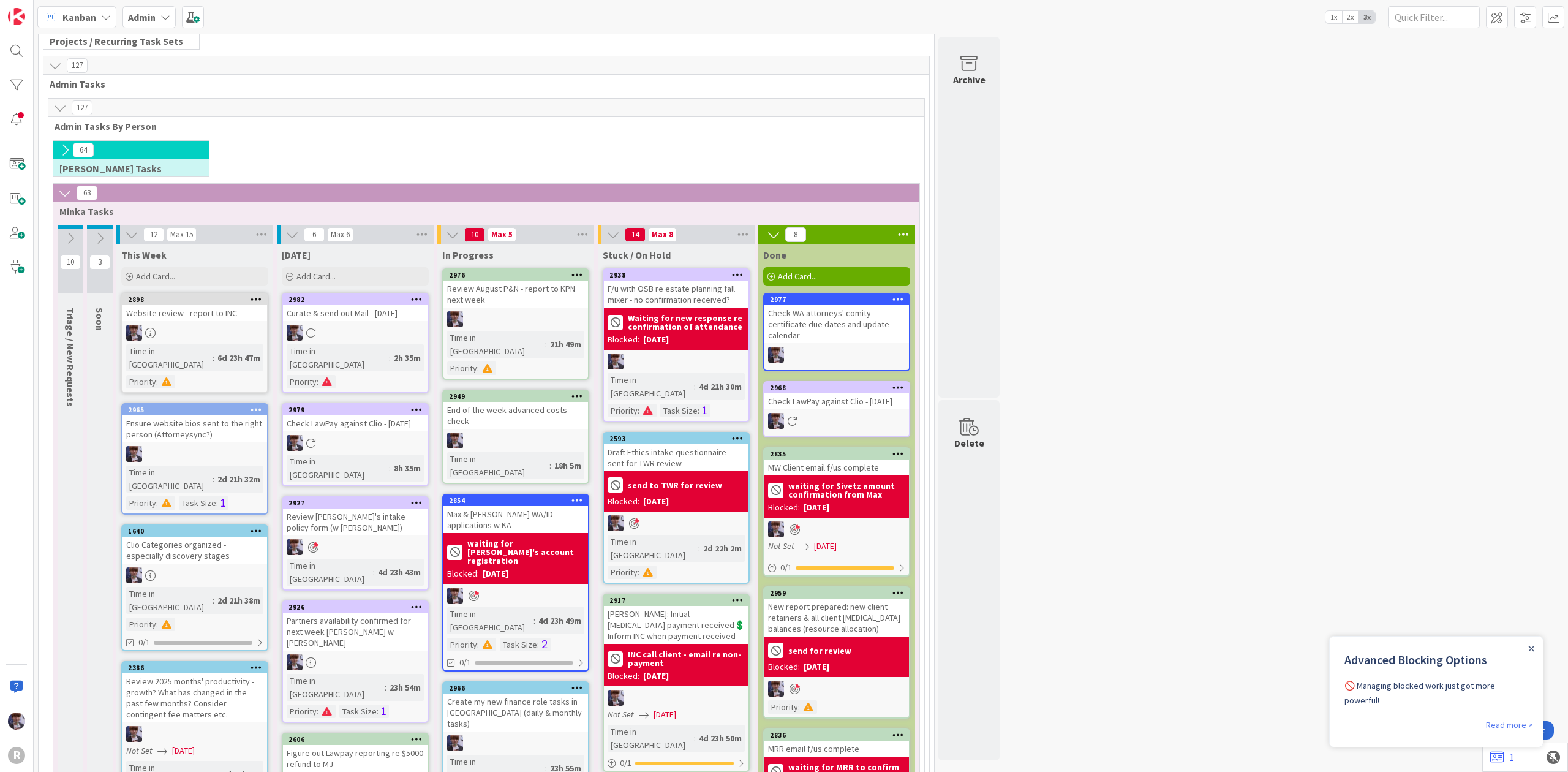
scroll to position [70, 0]
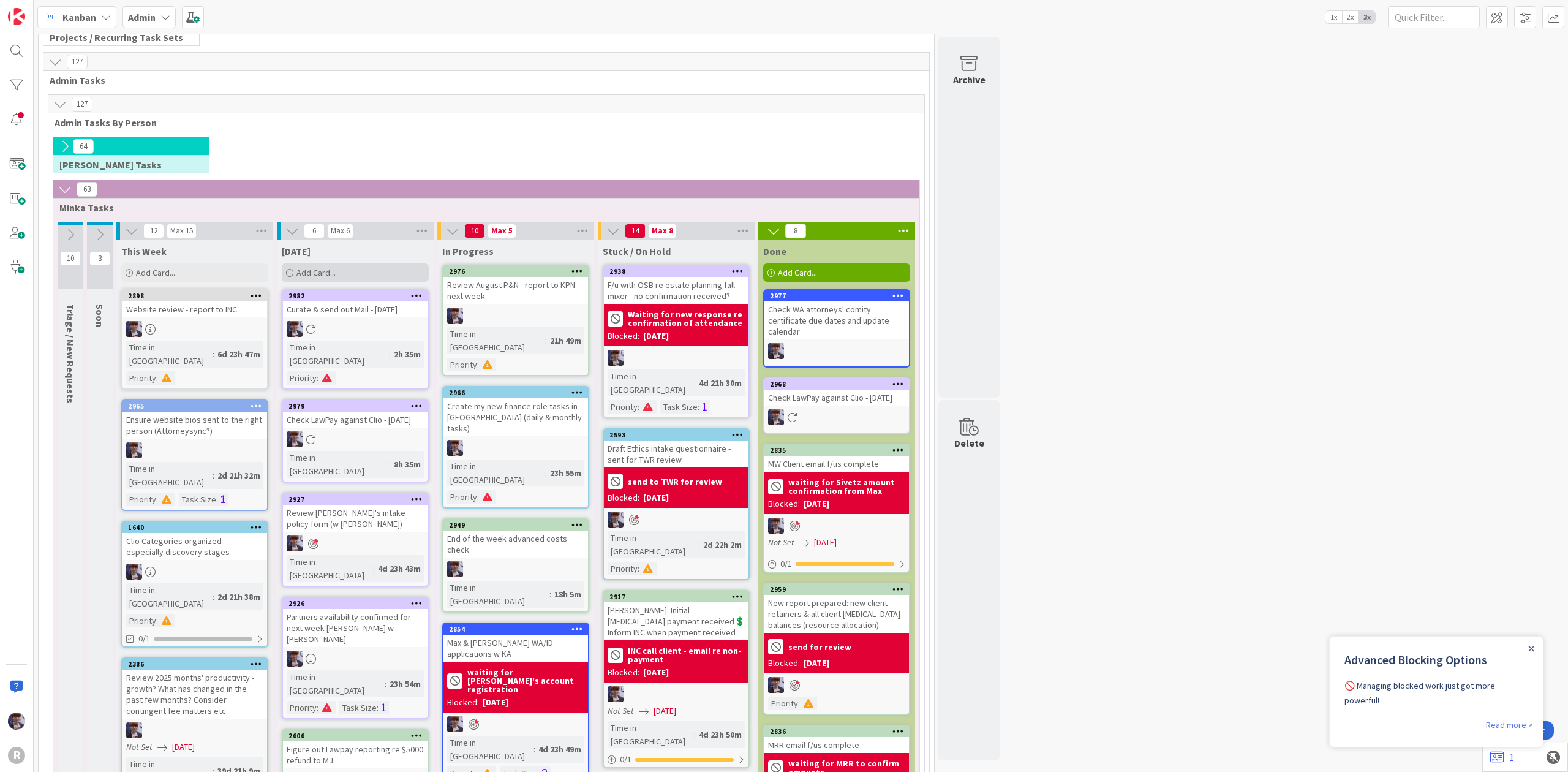
click at [327, 275] on span "Add Card..." at bounding box center [316, 272] width 39 height 11
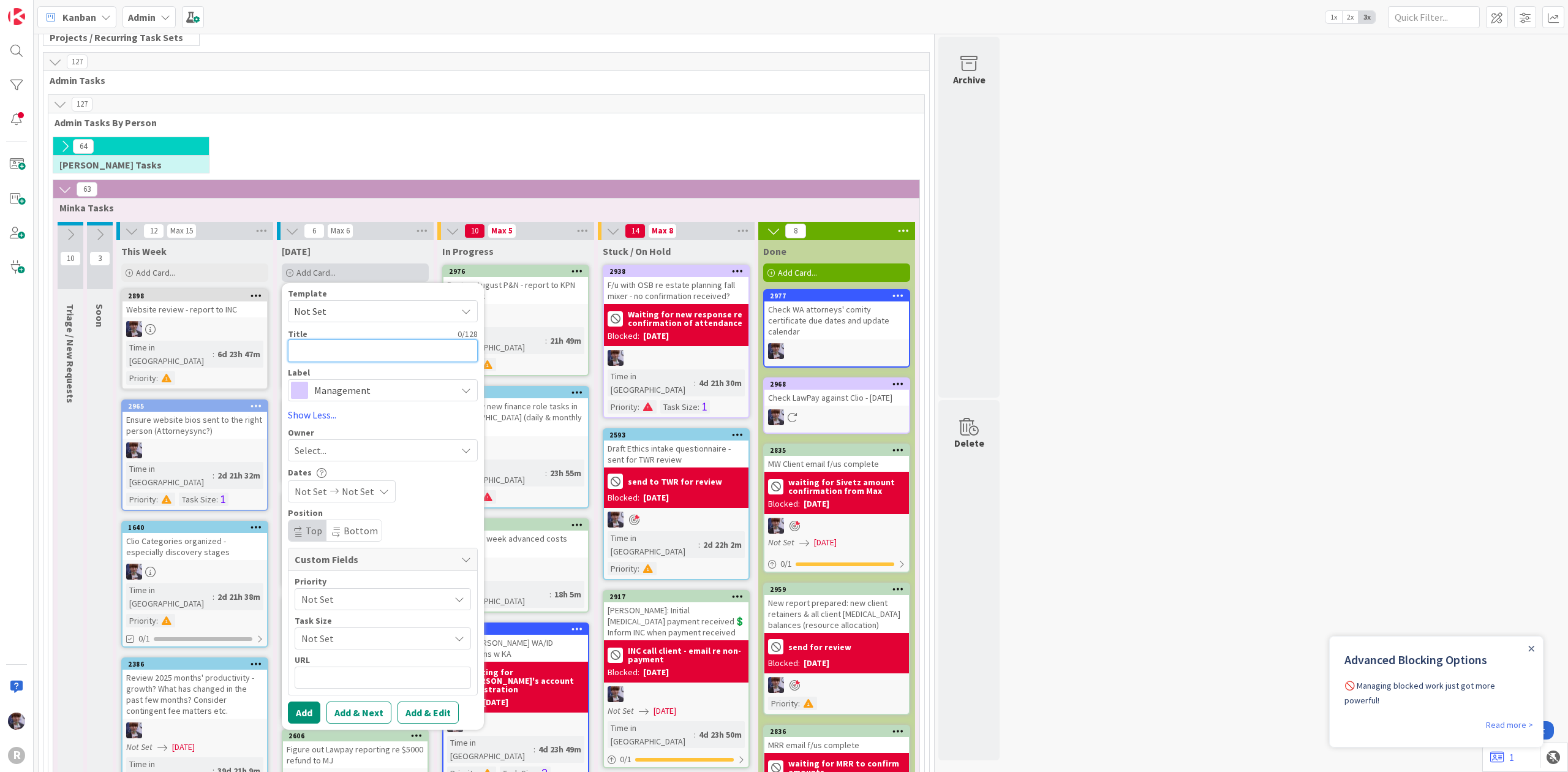
type textarea "x"
type textarea "F"
type textarea "x"
type textarea "Fi"
type textarea "x"
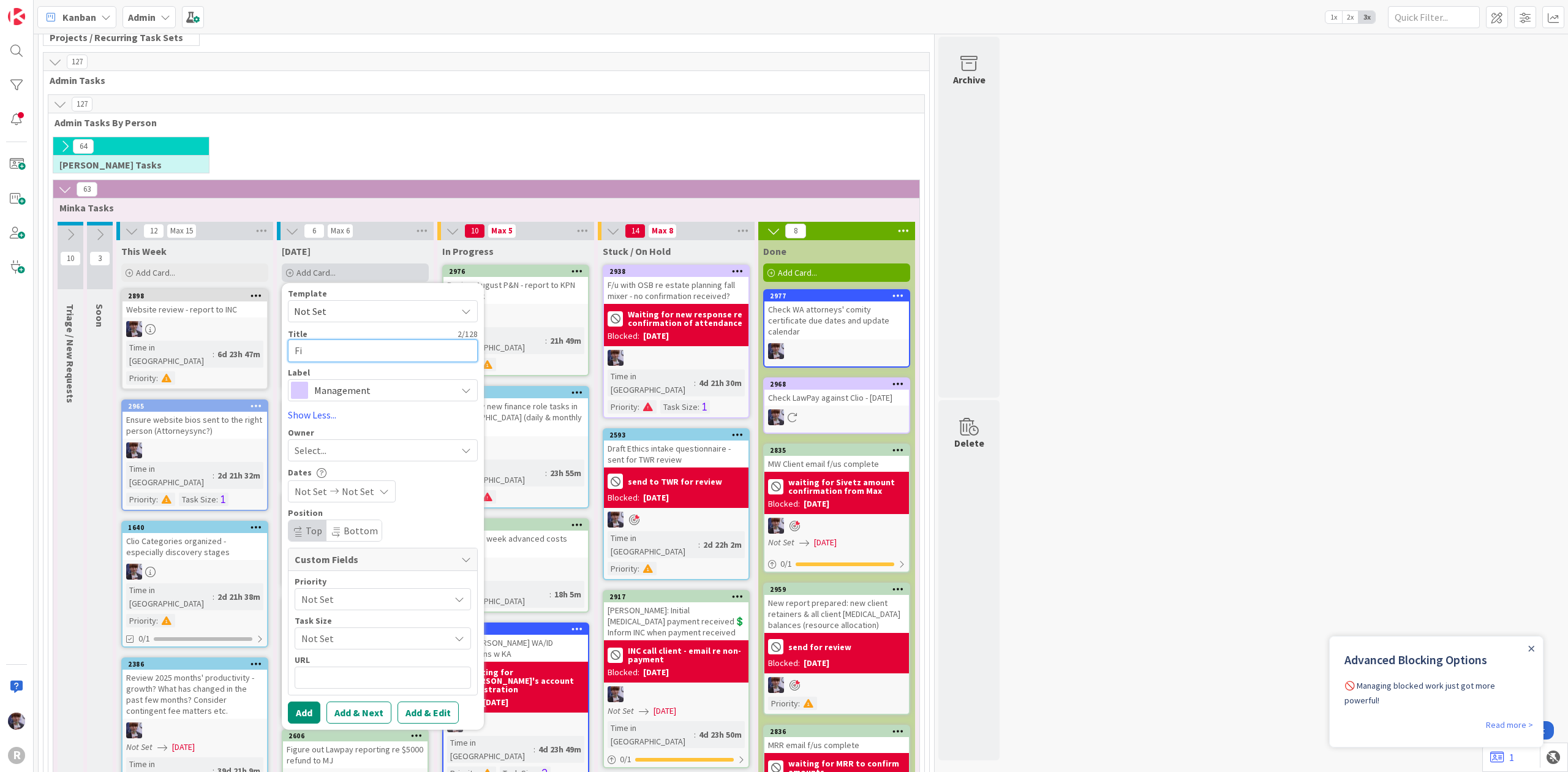
type textarea "Fia"
type textarea "x"
type textarea "Fian"
type textarea "x"
type textarea "Fiann"
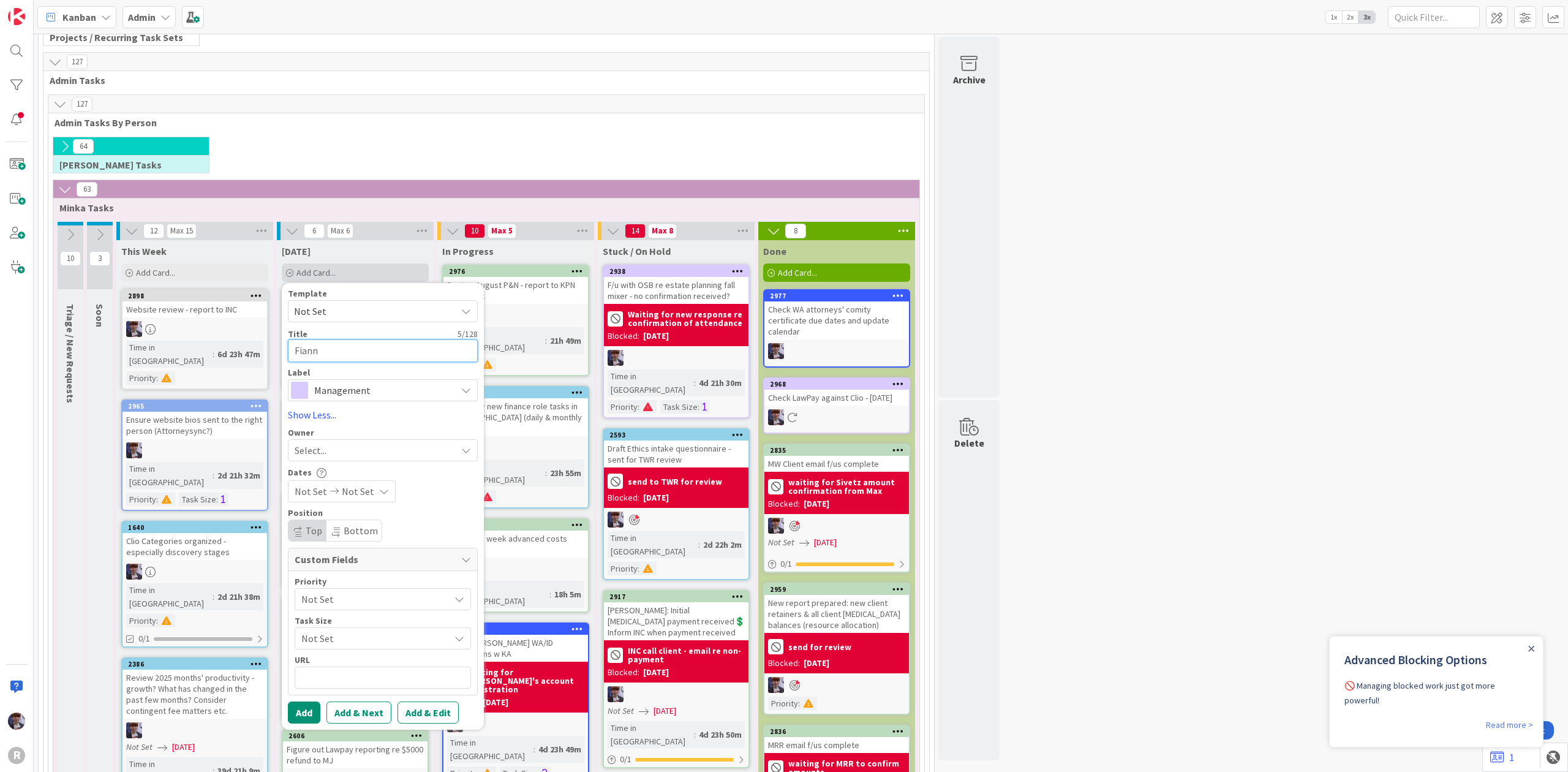
type textarea "x"
type textarea "Fiannci"
type textarea "x"
type textarea "Fianncia"
type textarea "x"
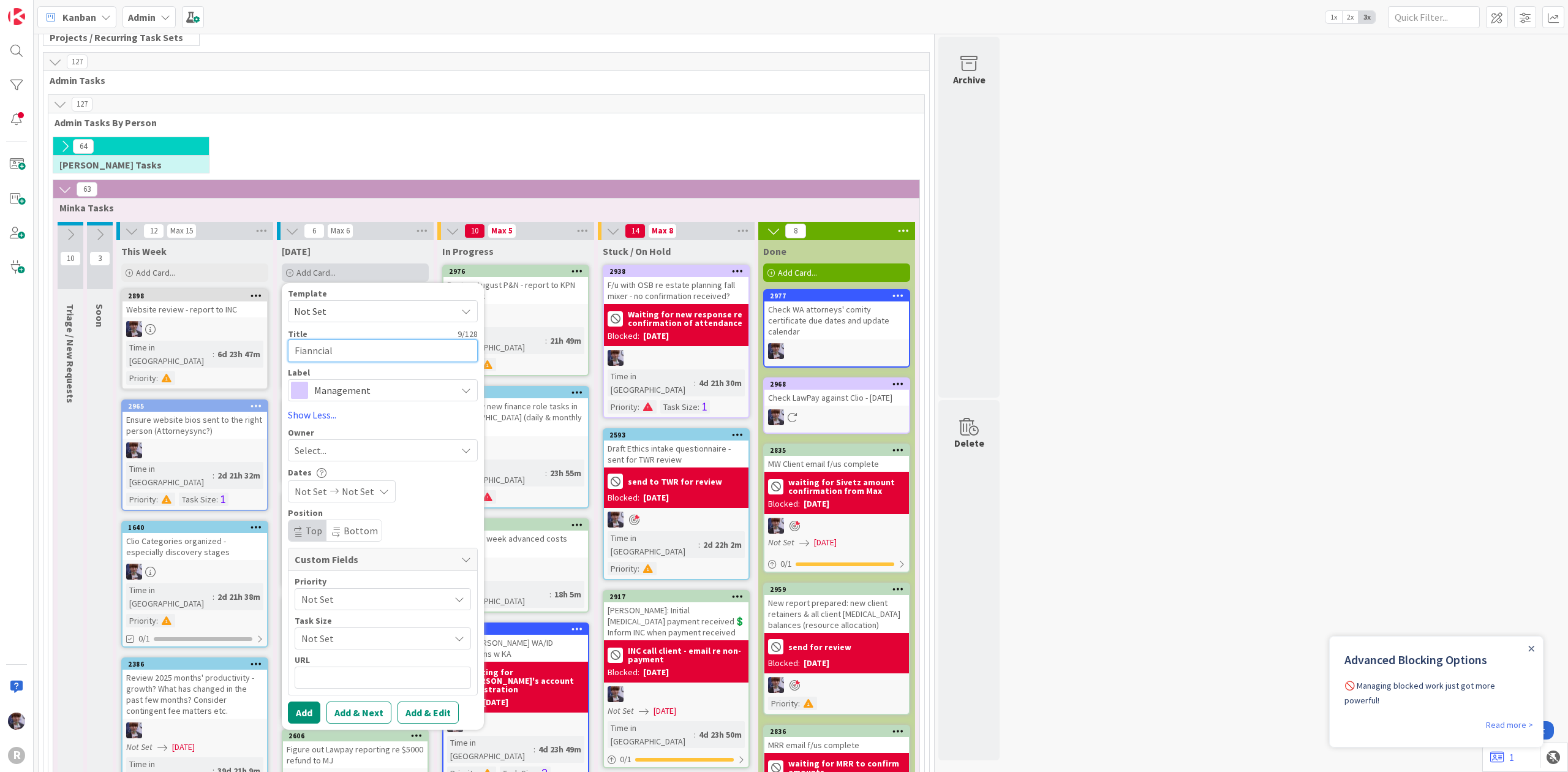
type textarea "Fianncials"
drag, startPoint x: 346, startPoint y: 351, endPoint x: 283, endPoint y: 354, distance: 63.1
click at [283, 354] on div "Template Not Set Title 10 / 128 Fianncials Label Management Management HR Marke…" at bounding box center [383, 507] width 202 height 447
type textarea "x"
type textarea "W"
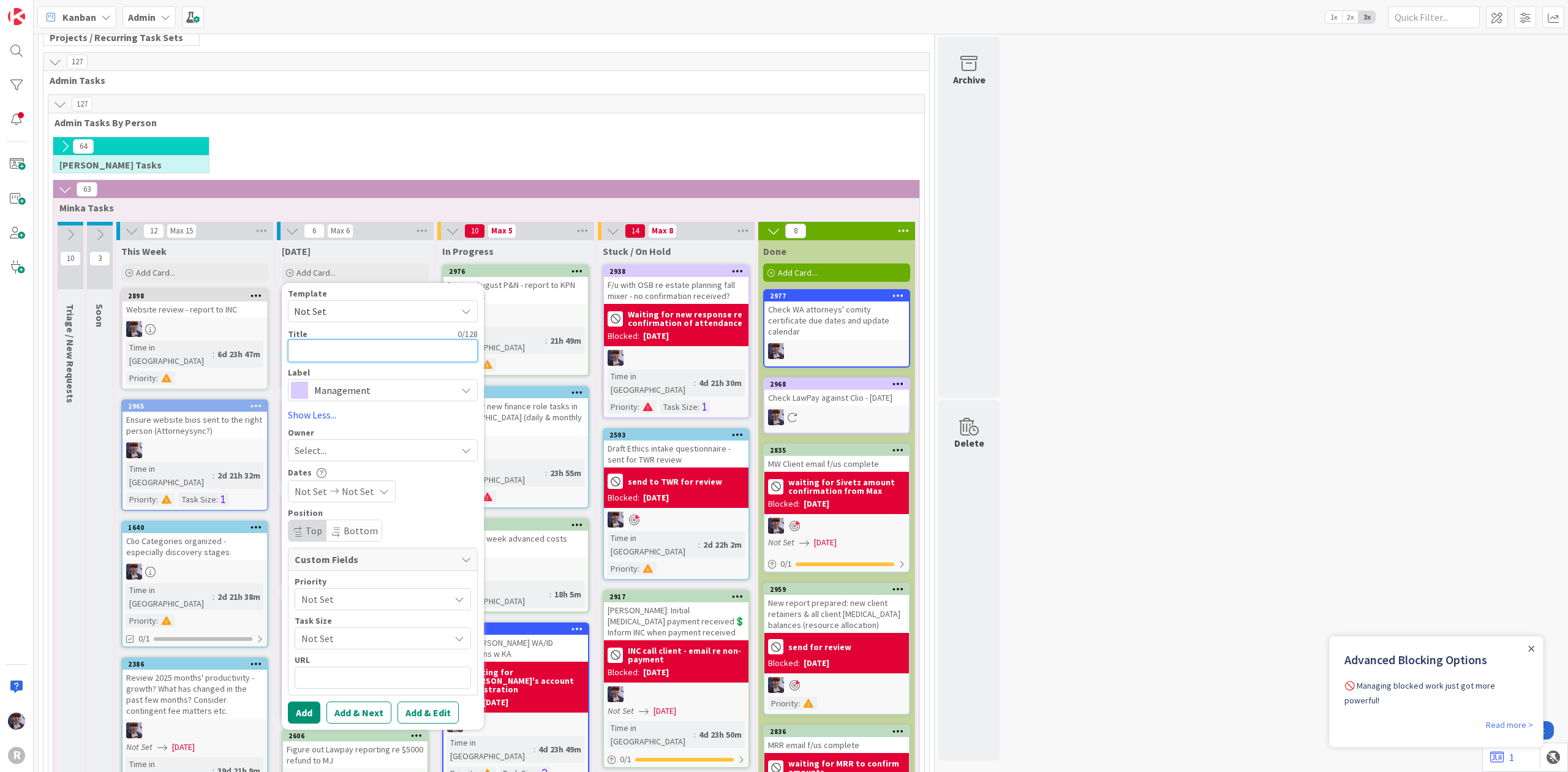
type textarea "x"
type textarea "B"
type textarea "x"
type textarea "Bi"
type textarea "x"
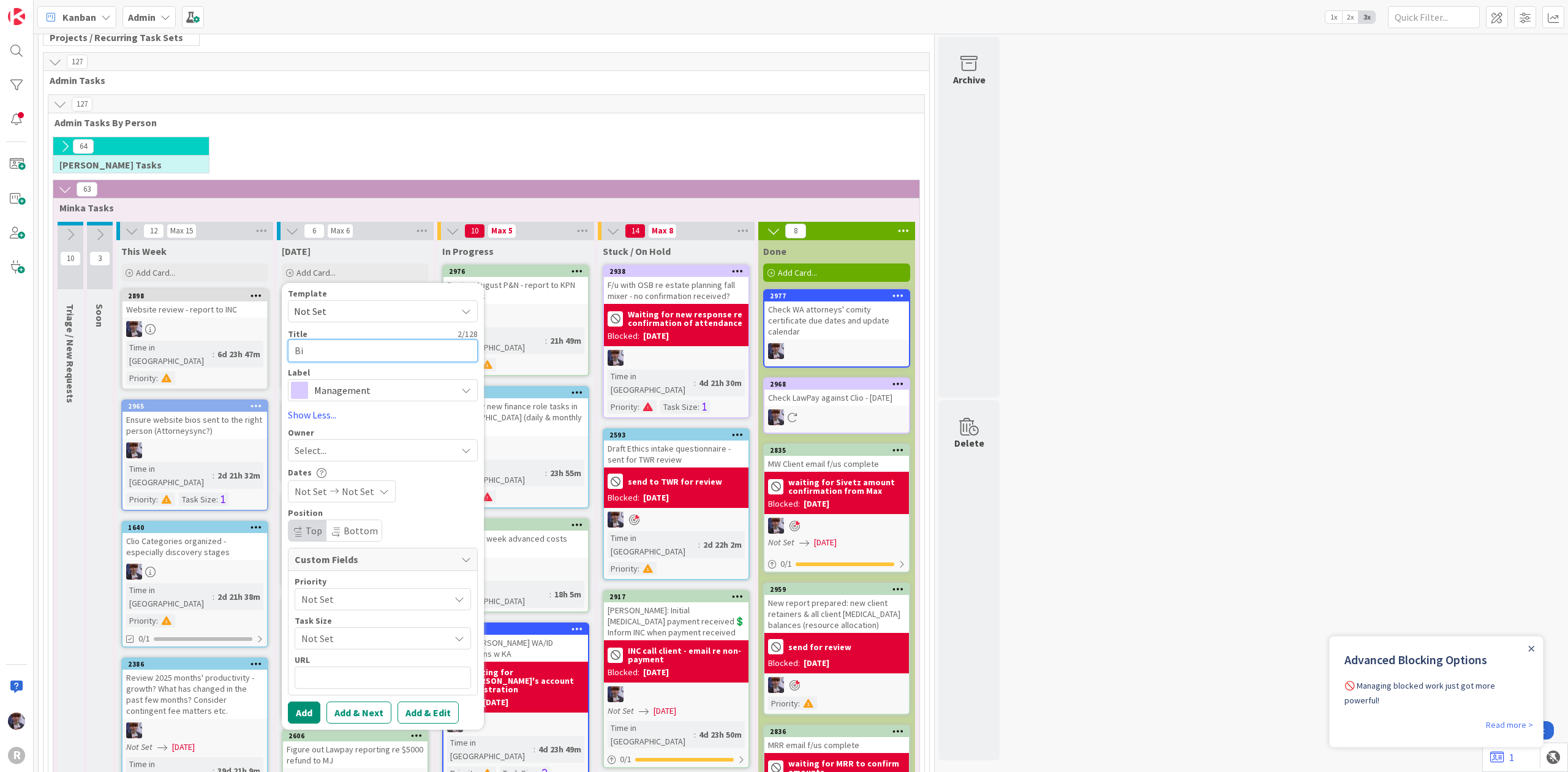
type textarea "Biw"
type textarea "x"
type textarea "Biwe"
type textarea "x"
type textarea "Biwee"
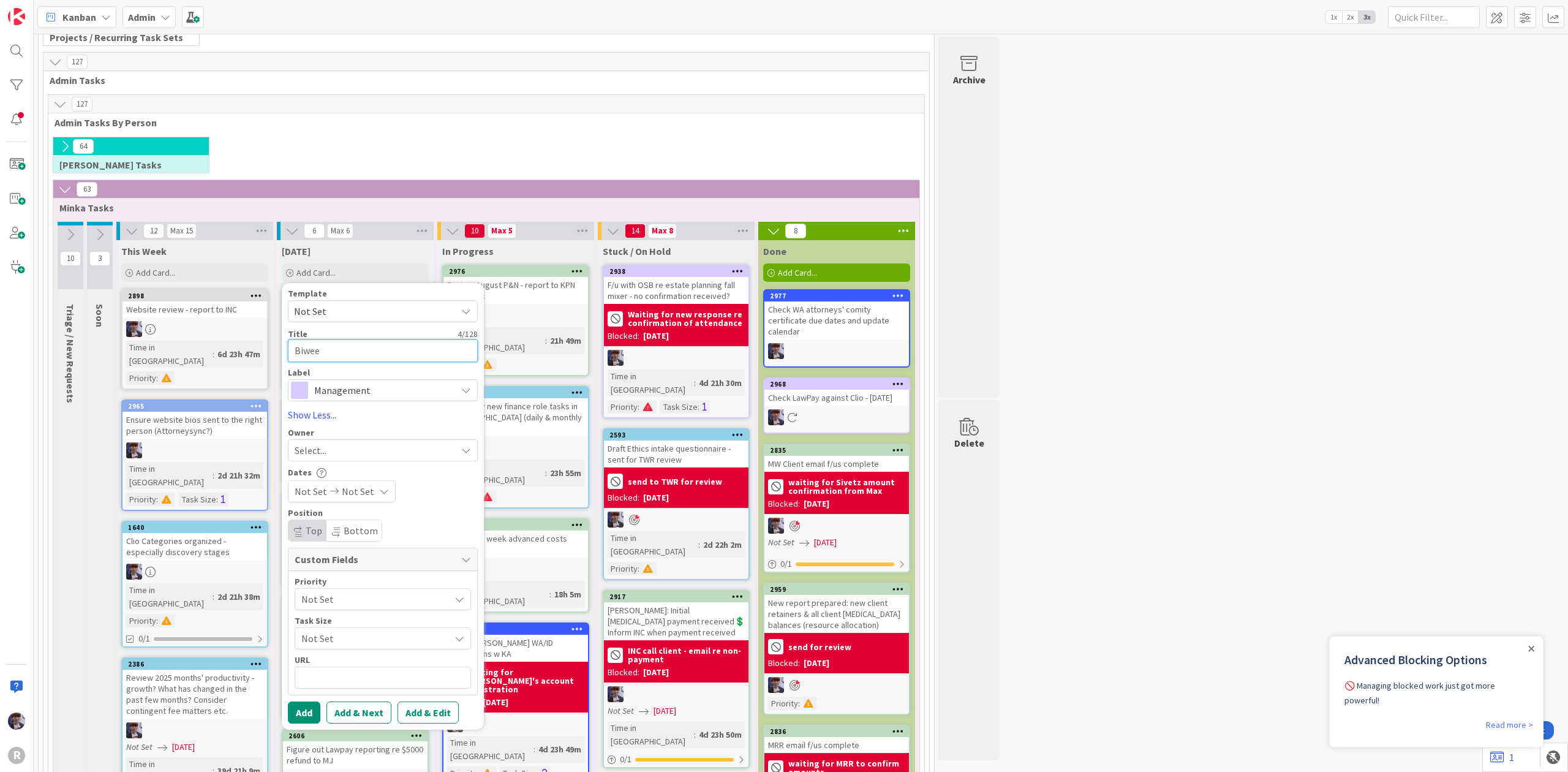
type textarea "x"
type textarea "Biweek"
type textarea "x"
type textarea "Biweekl"
type textarea "x"
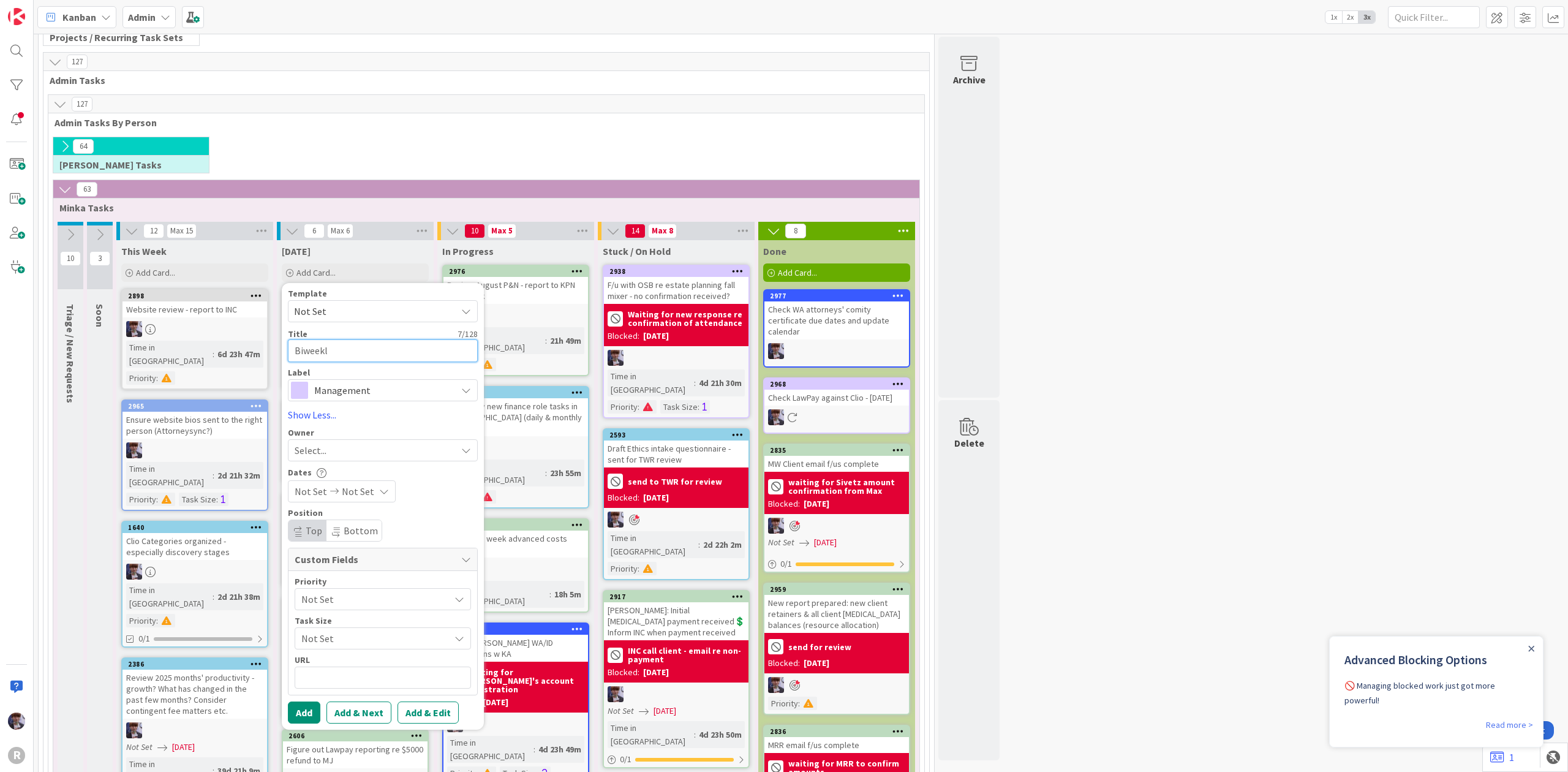
type textarea "Biweekly"
type textarea "x"
type textarea "Biweekly"
type textarea "x"
type textarea "Biweekly f"
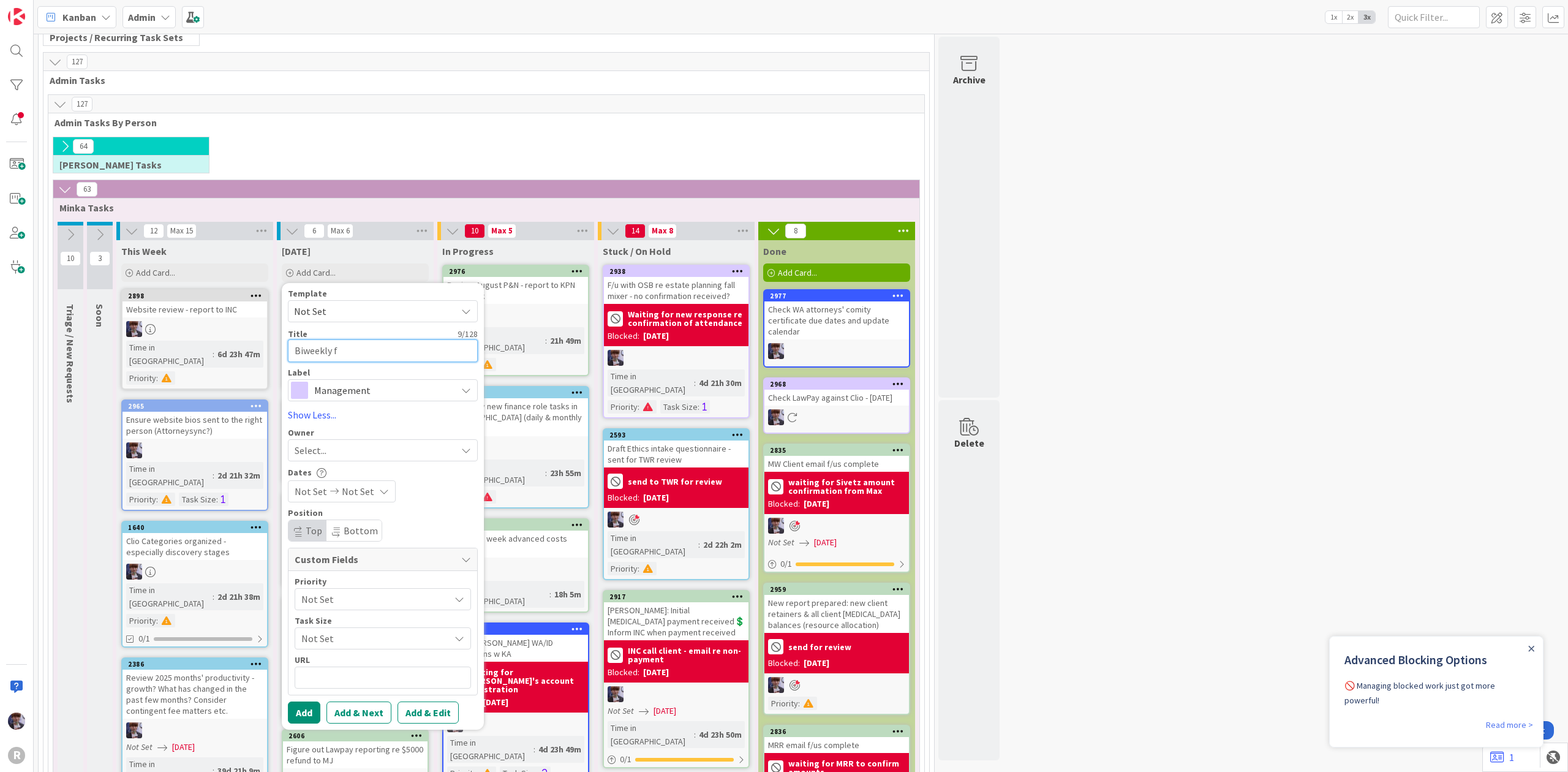
type textarea "x"
type textarea "Biweekly fin"
type textarea "x"
type textarea "Biweekly fina"
type textarea "x"
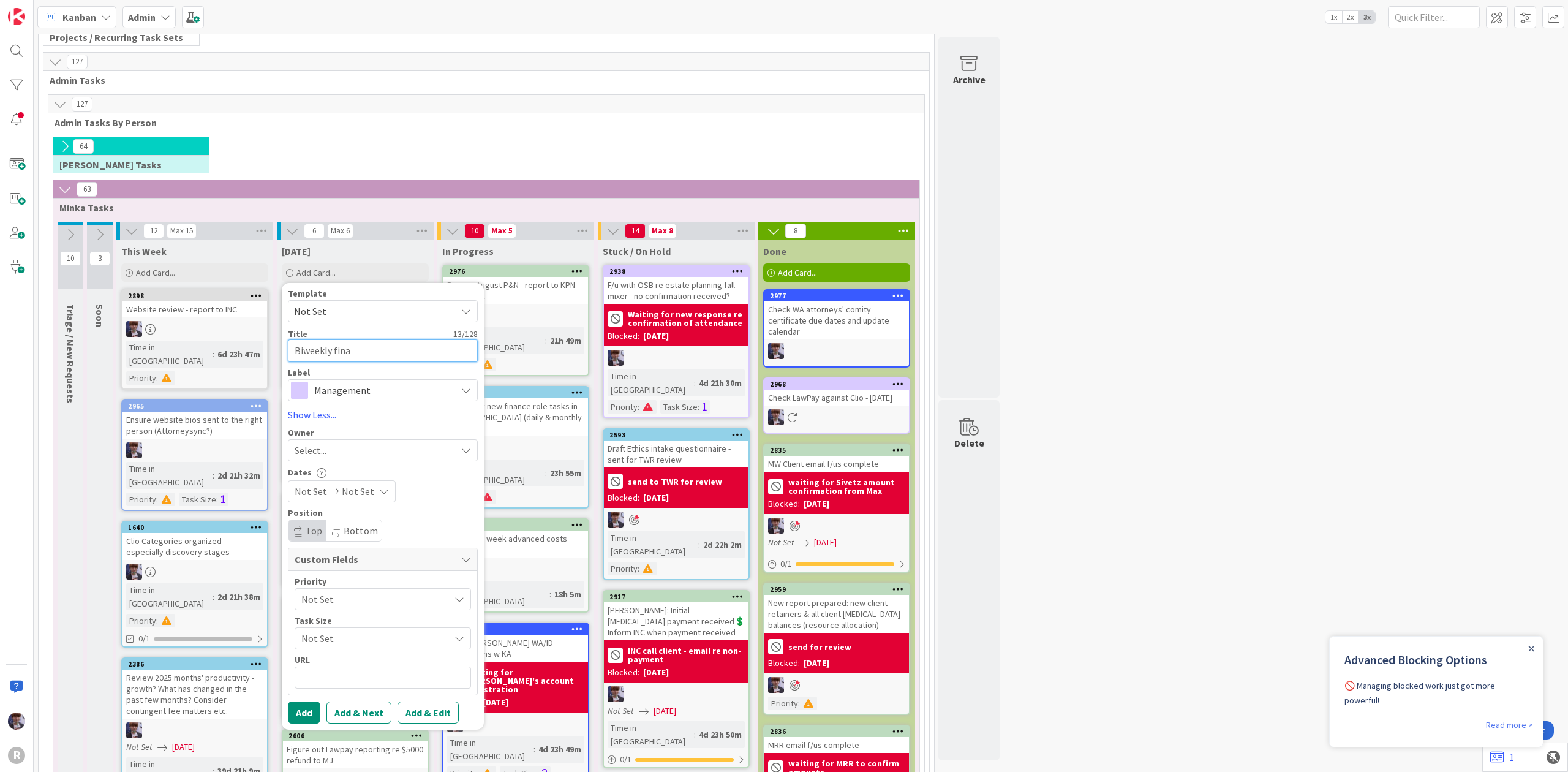
type textarea "Biweekly [PERSON_NAME]"
type textarea "x"
type textarea "Biweekly financi"
type textarea "x"
type textarea "Biweekly financia"
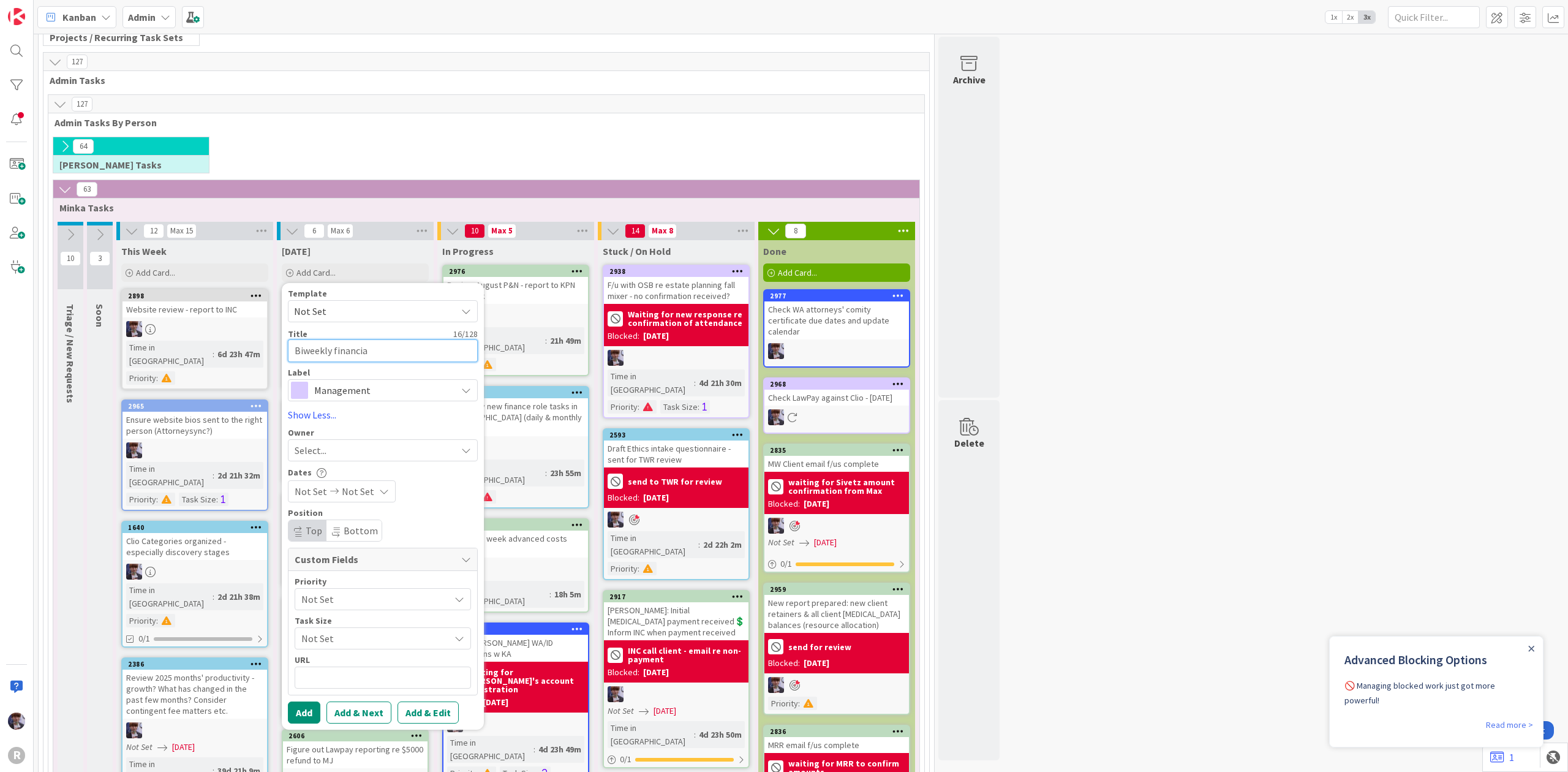
type textarea "x"
type textarea "Biweekly financials"
type textarea "x"
type textarea "Biweekly financials"
click at [426, 384] on span "Management" at bounding box center [382, 391] width 136 height 17
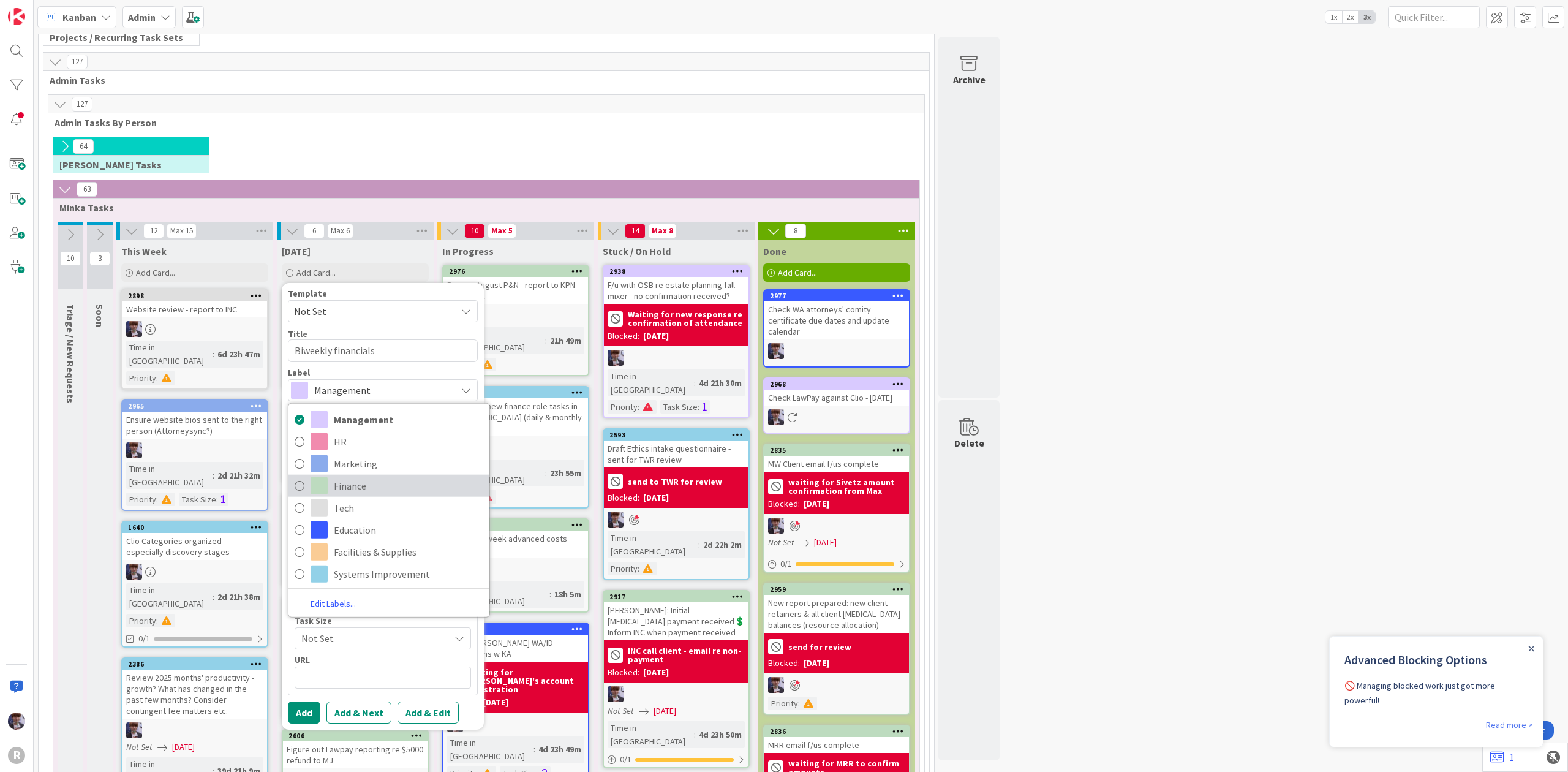
click at [359, 487] on span "Finance" at bounding box center [408, 486] width 149 height 18
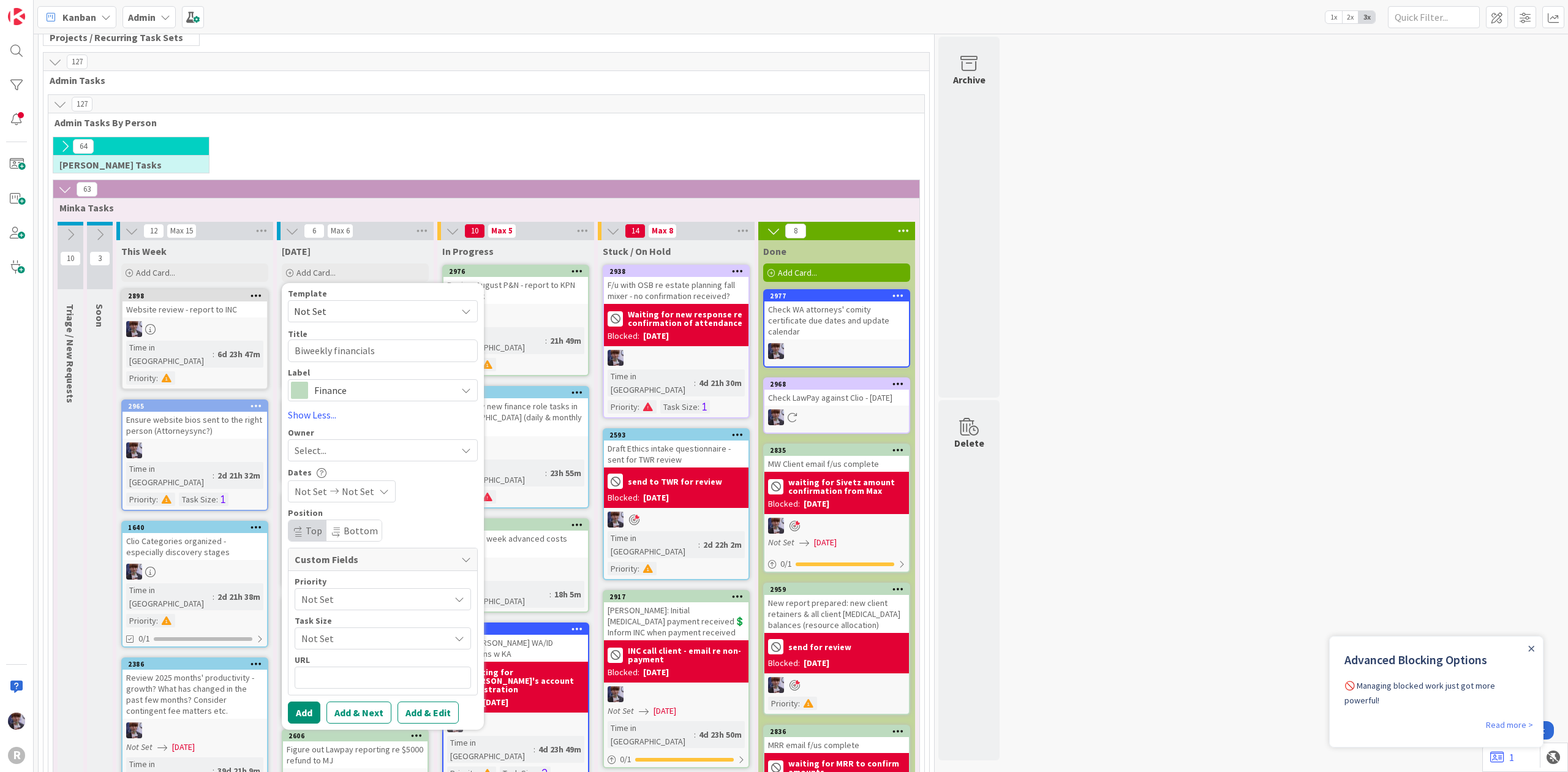
click at [304, 604] on span "Not Set" at bounding box center [372, 599] width 142 height 17
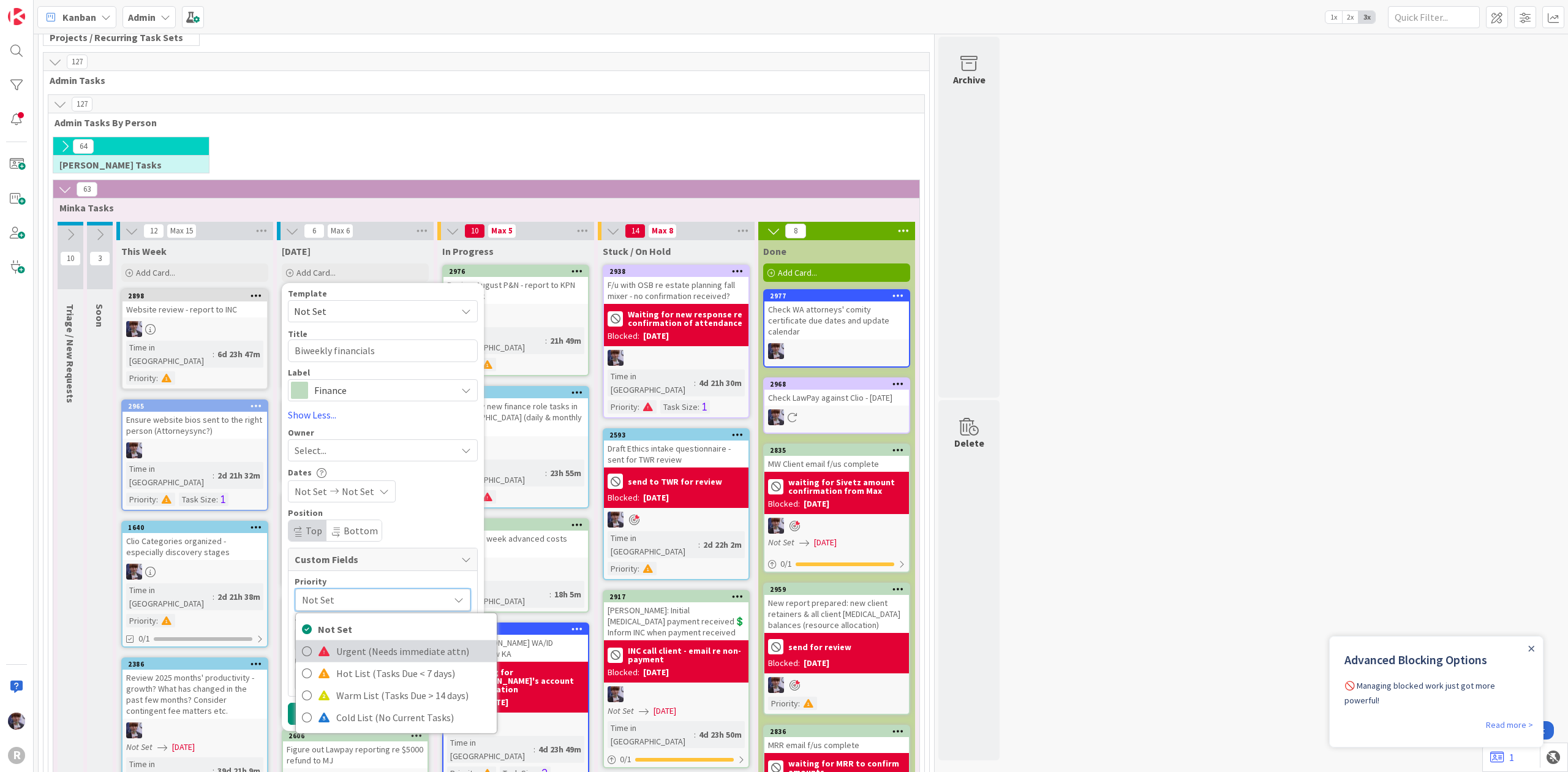
click at [322, 646] on link "Urgent (Needs immediate attn)" at bounding box center [396, 651] width 201 height 22
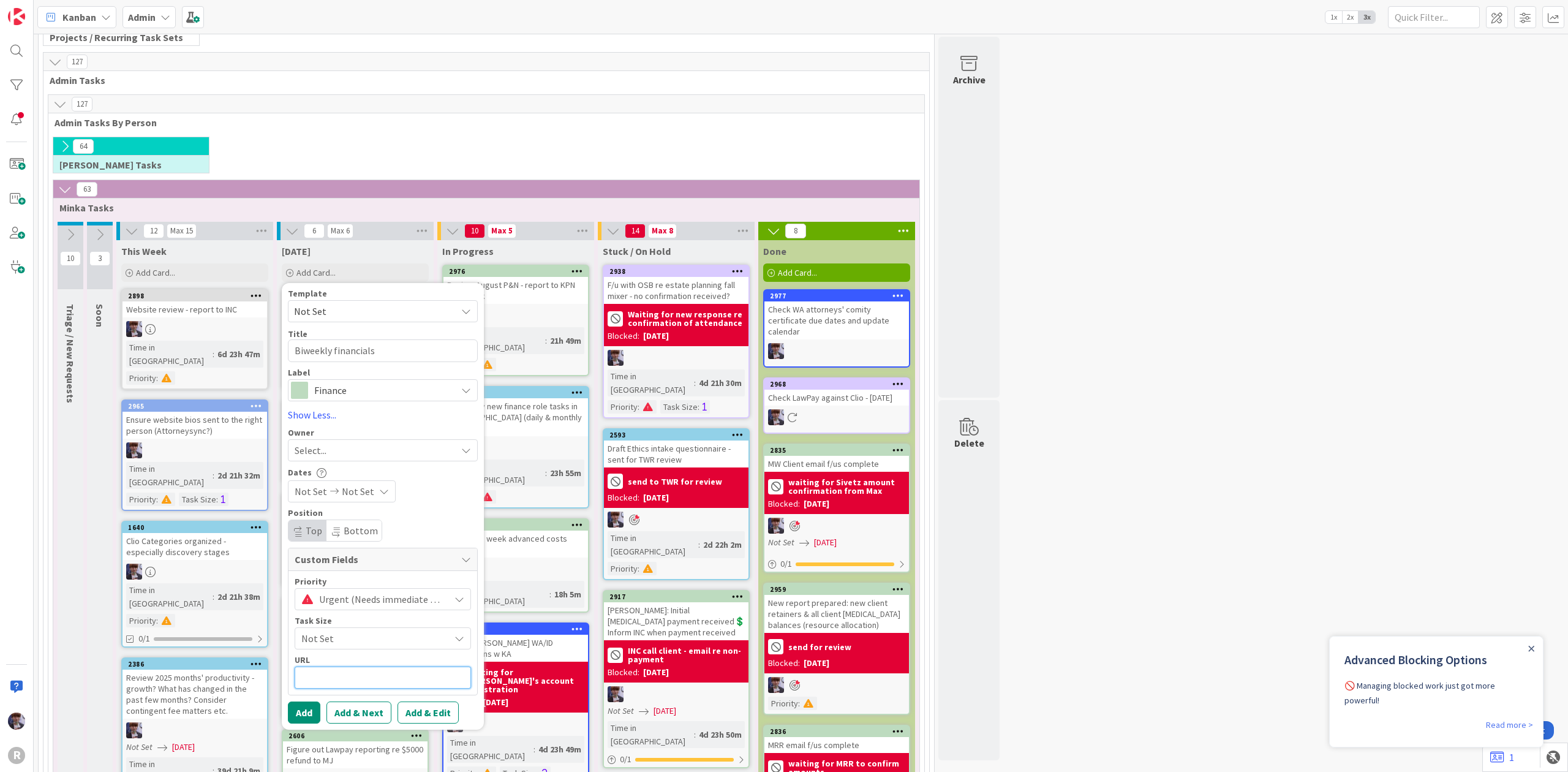
click at [326, 668] on input "text" at bounding box center [383, 678] width 176 height 22
click at [327, 648] on span "Not Set" at bounding box center [372, 639] width 142 height 17
click at [349, 544] on span "< 1 hour" at bounding box center [412, 544] width 156 height 18
click at [329, 629] on div "< 1 hour" at bounding box center [383, 639] width 176 height 22
click at [346, 568] on span "1-2 Hours" at bounding box center [412, 566] width 156 height 18
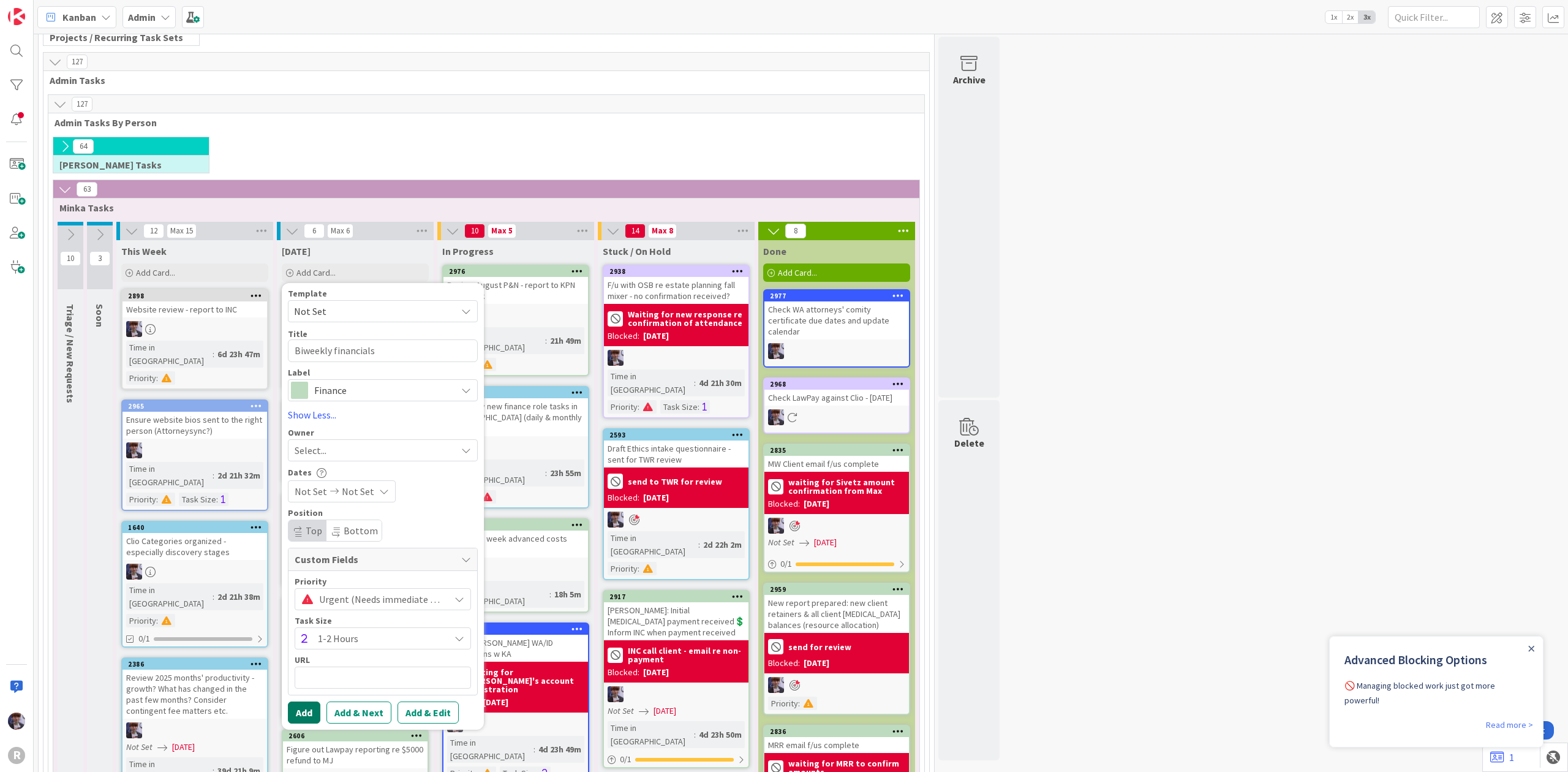
click at [296, 709] on button "Add" at bounding box center [304, 712] width 32 height 22
type textarea "x"
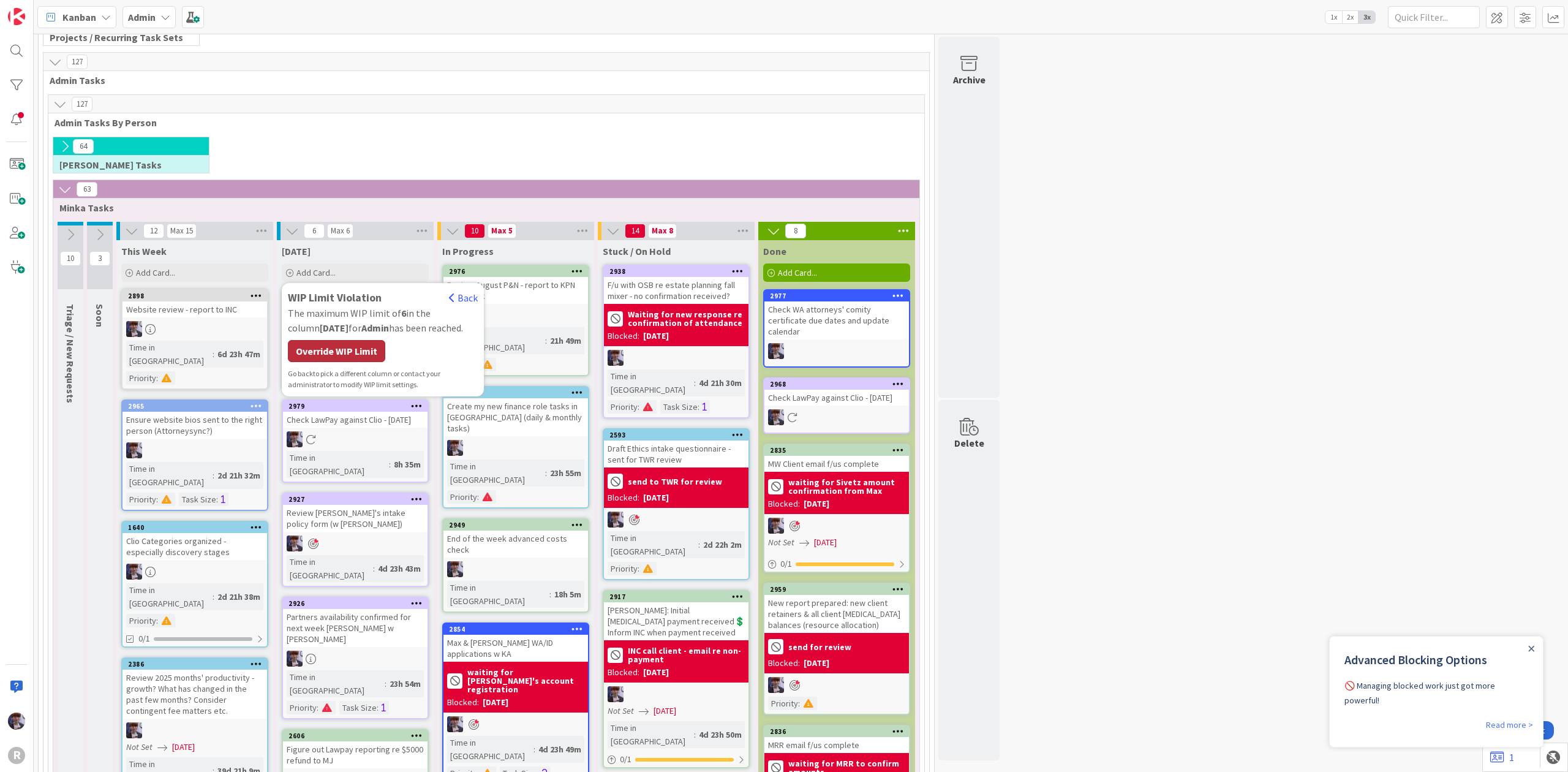
click at [346, 351] on div "Override WIP Limit" at bounding box center [336, 351] width 97 height 22
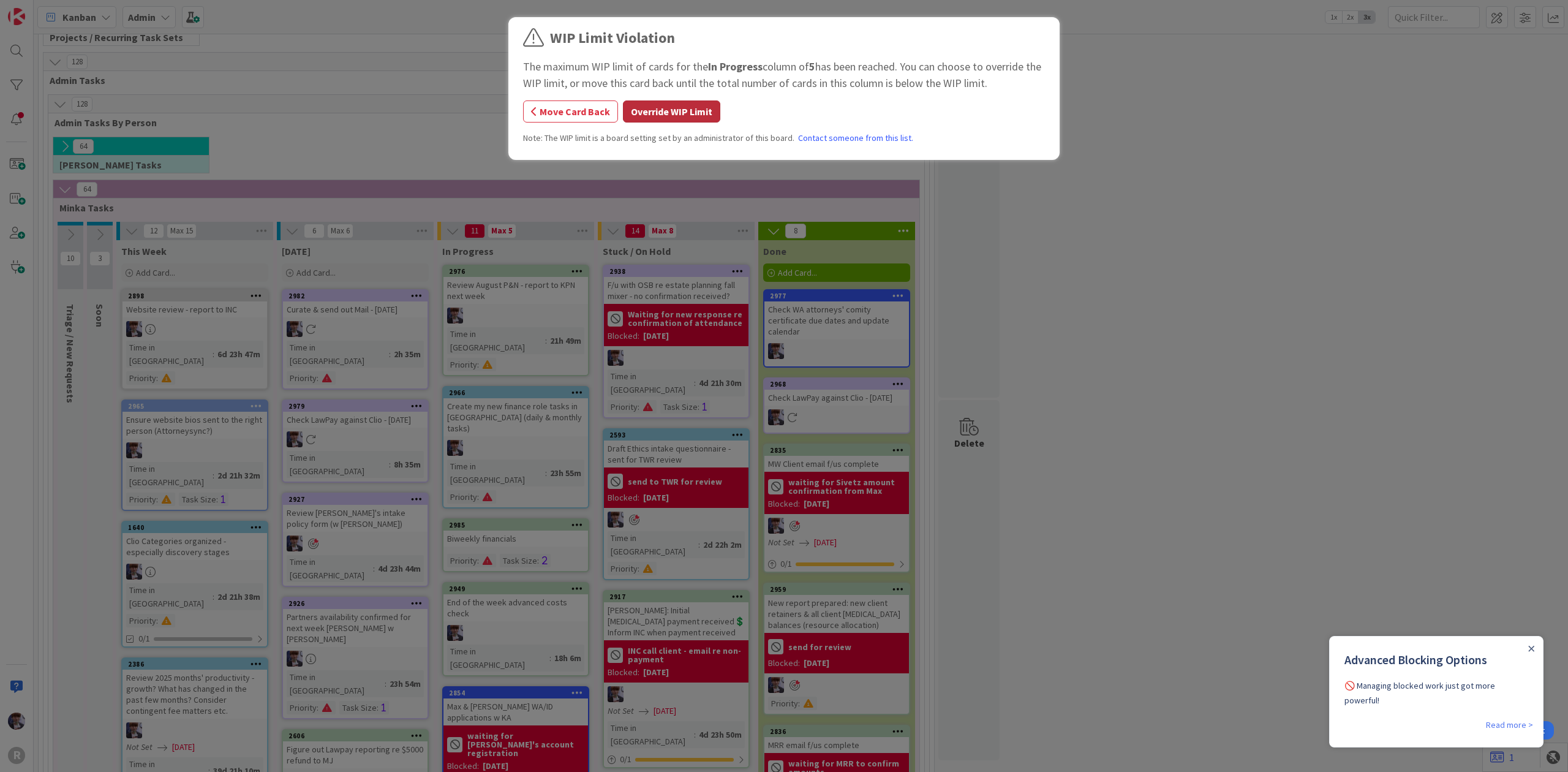
click at [674, 100] on button "Override WIP Limit" at bounding box center [671, 111] width 97 height 22
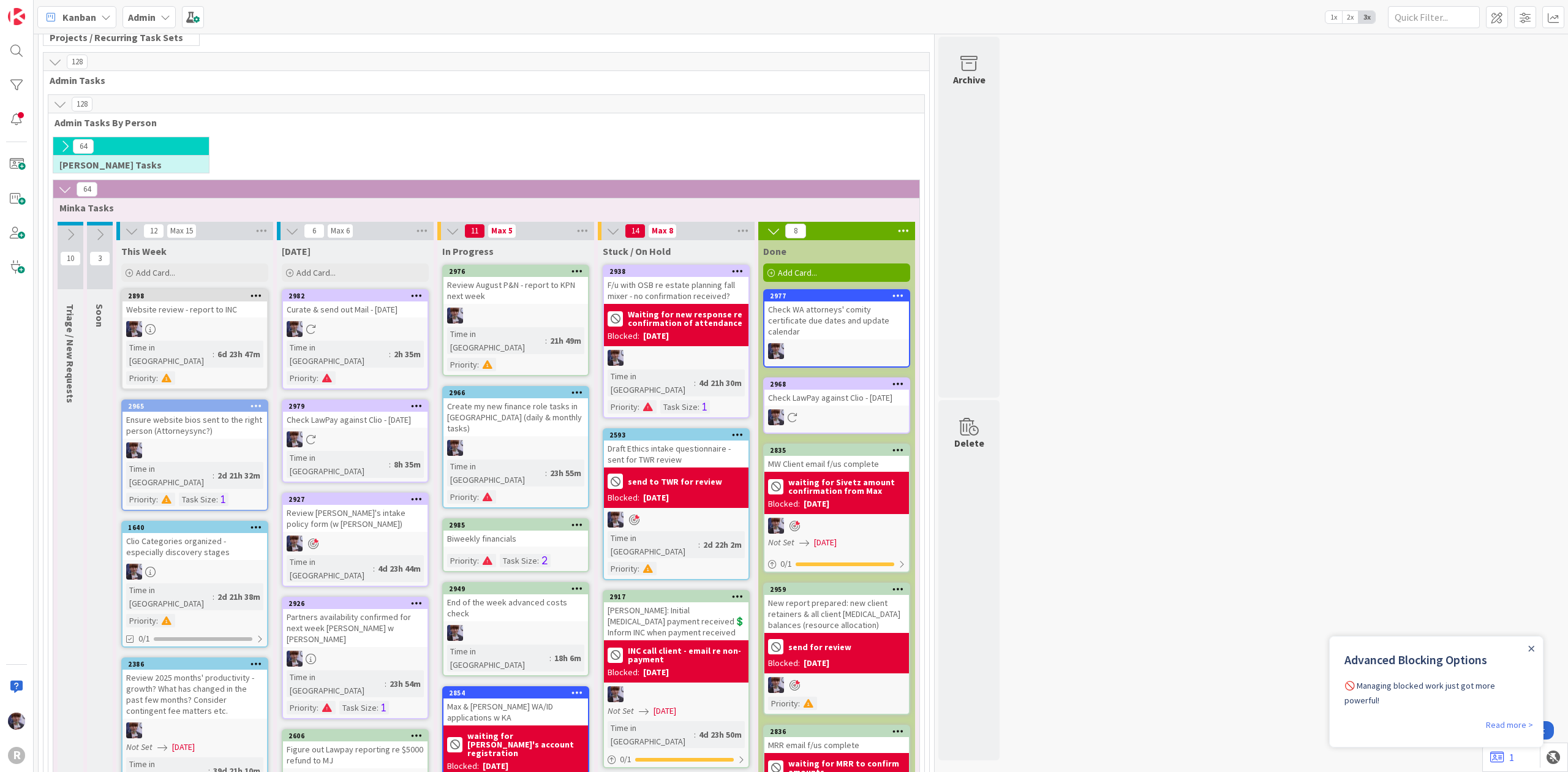
click at [522, 531] on div "Biweekly financials" at bounding box center [516, 538] width 145 height 16
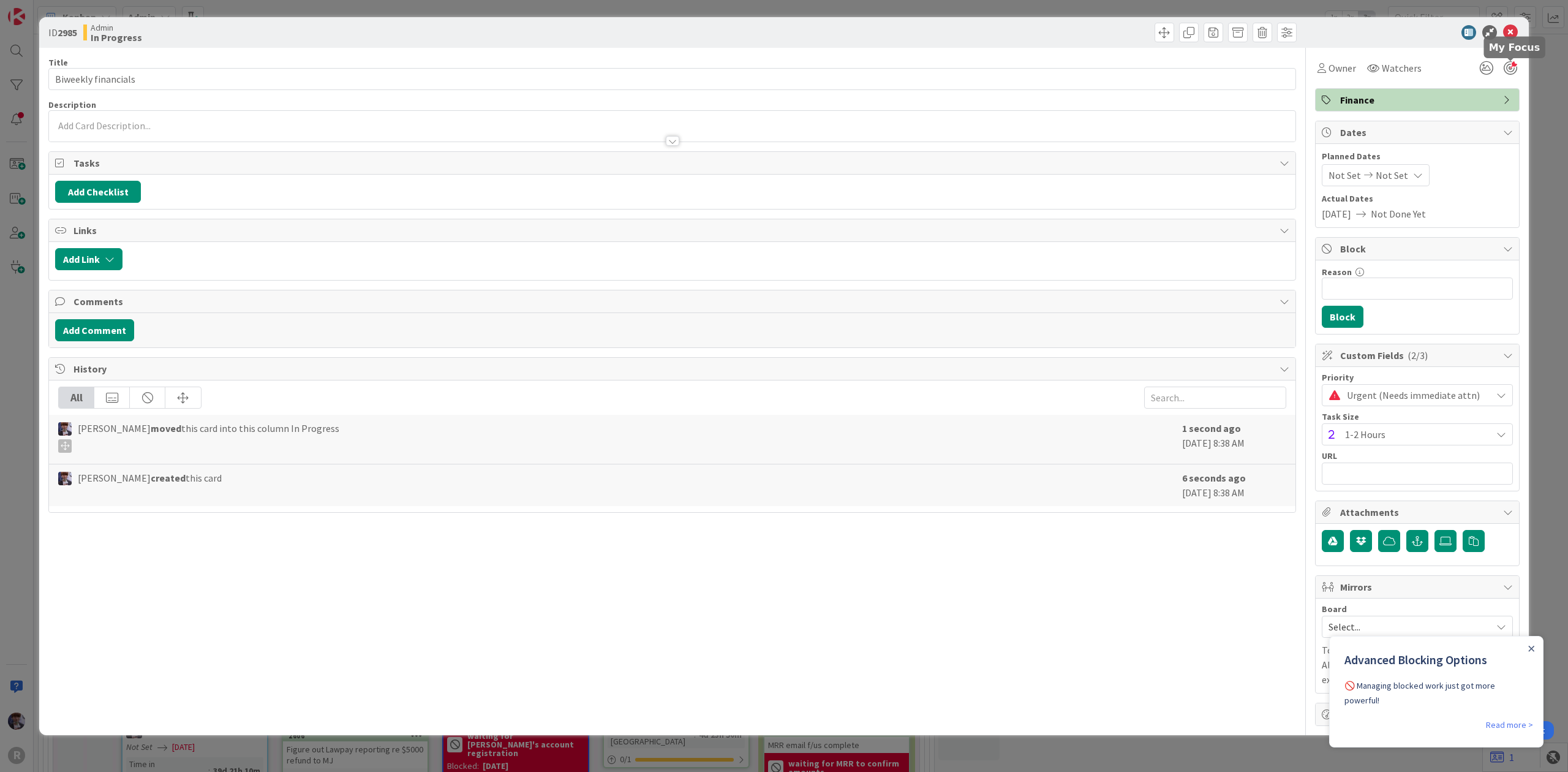
click at [1517, 74] on div at bounding box center [1511, 68] width 14 height 14
click at [1334, 74] on span "Owner" at bounding box center [1342, 68] width 28 height 15
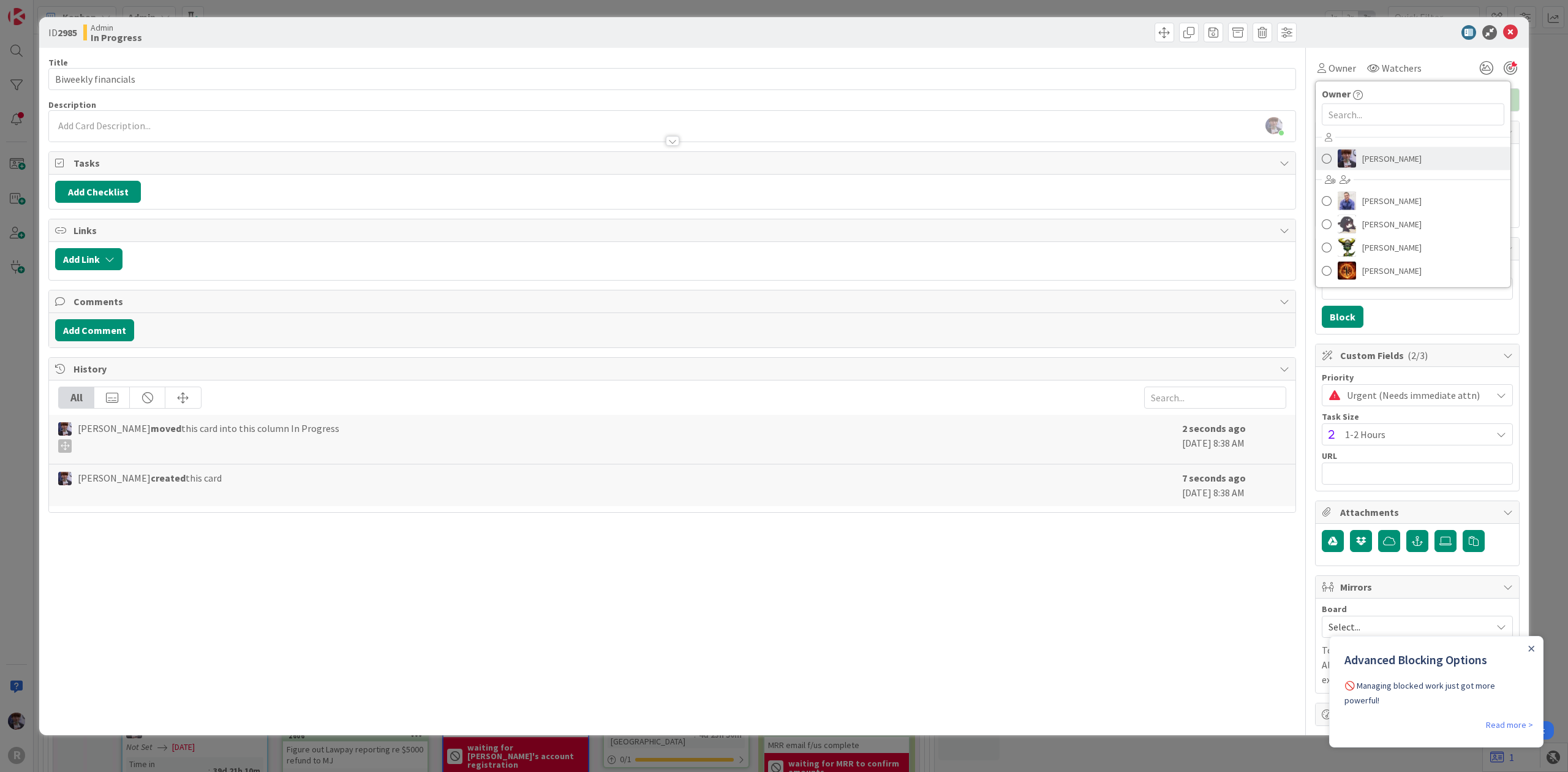
click at [1362, 160] on span "[PERSON_NAME]" at bounding box center [1392, 158] width 60 height 18
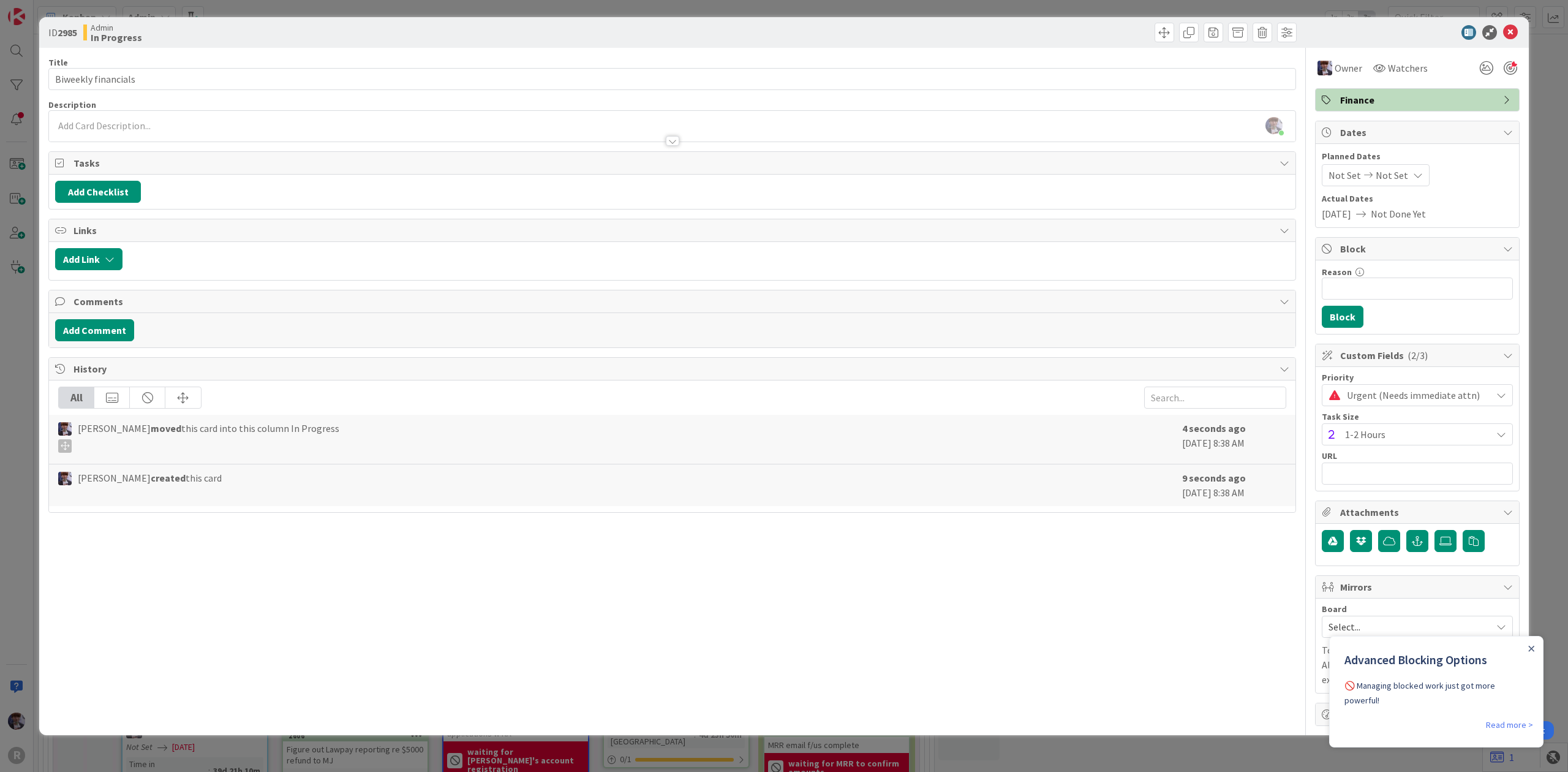
click at [1567, 133] on div "ID 2985 Admin In Progress Title 20 / 128 Biweekly financials Description [PERSO…" at bounding box center [784, 386] width 1568 height 772
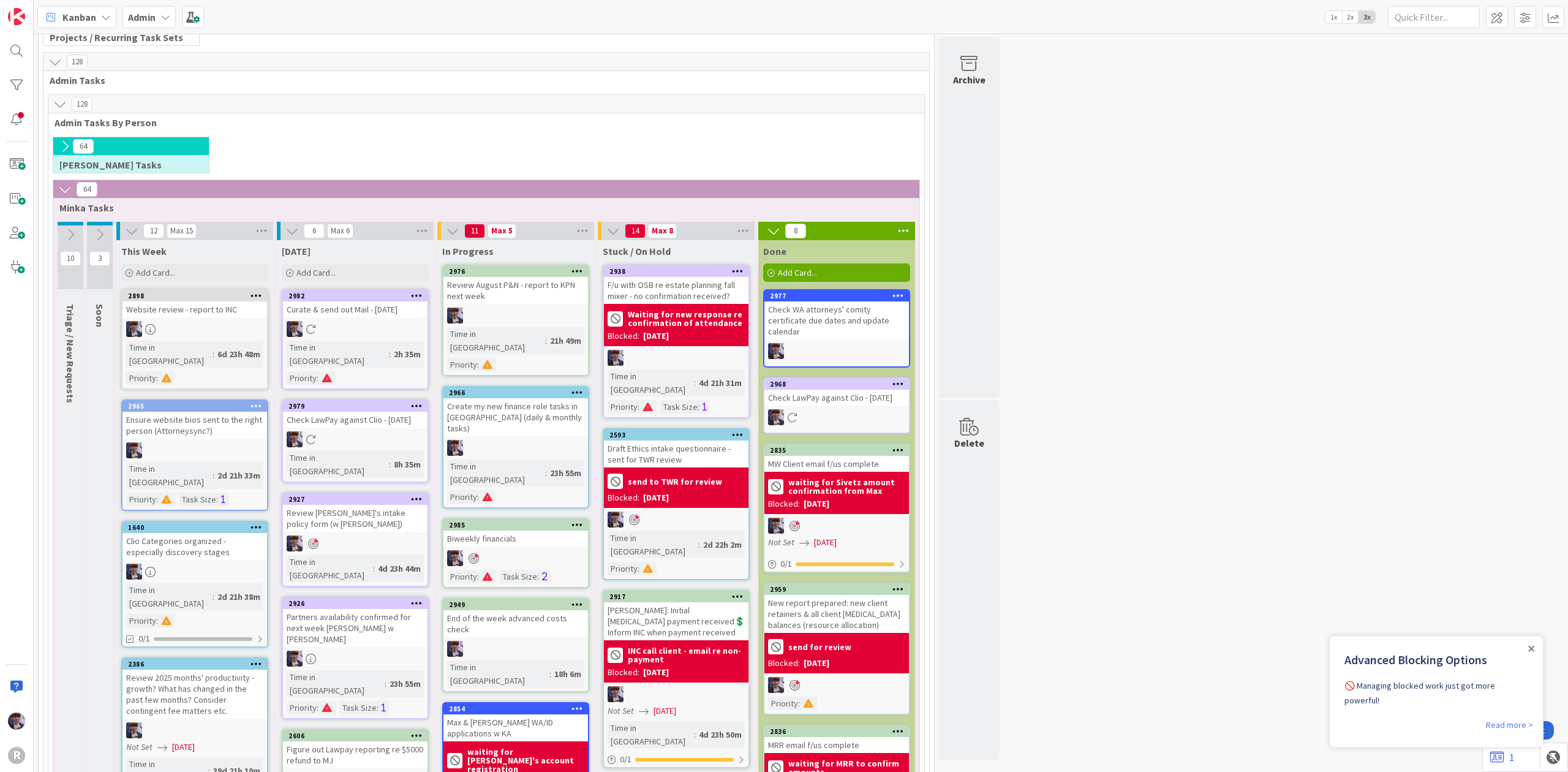
click at [1530, 648] on icon "Close Announcement" at bounding box center [1531, 648] width 5 height 5
